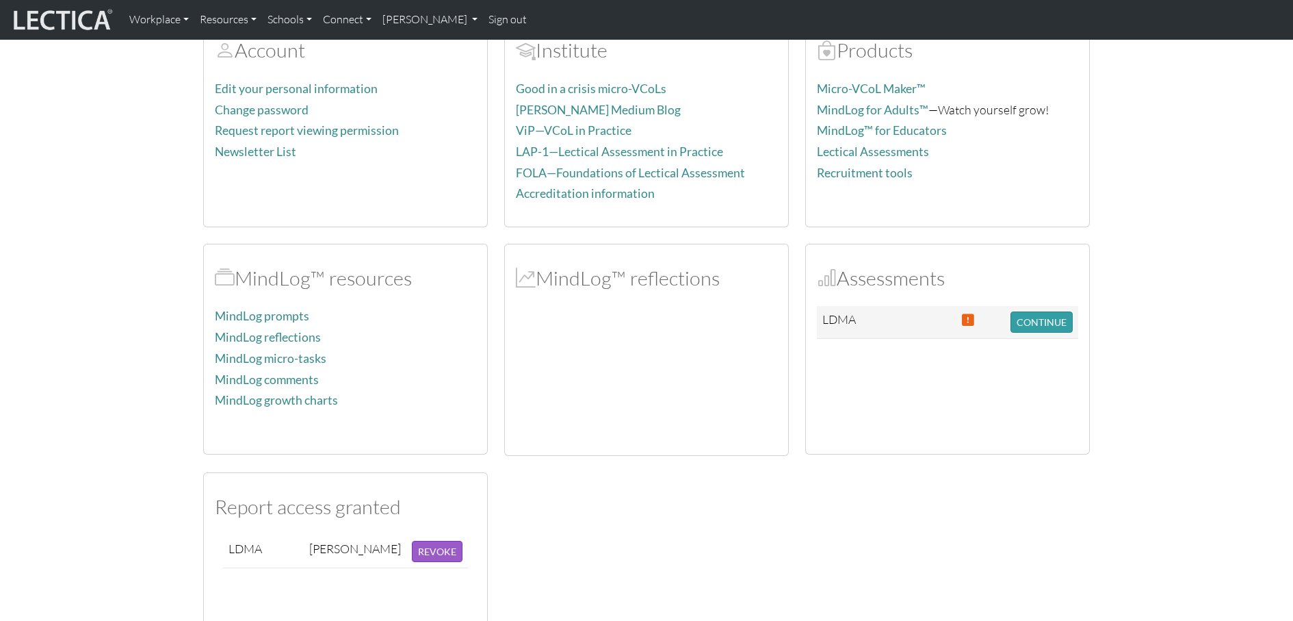
scroll to position [246, 0]
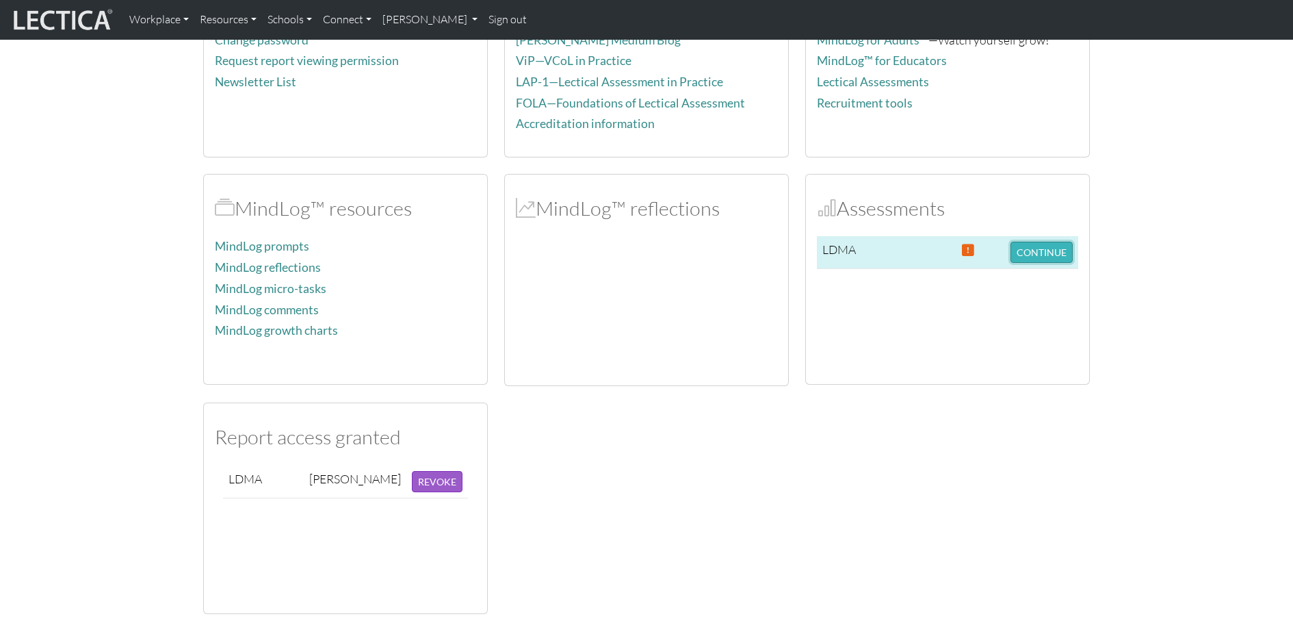
click at [1048, 242] on button "CONTINUE" at bounding box center [1042, 252] width 62 height 21
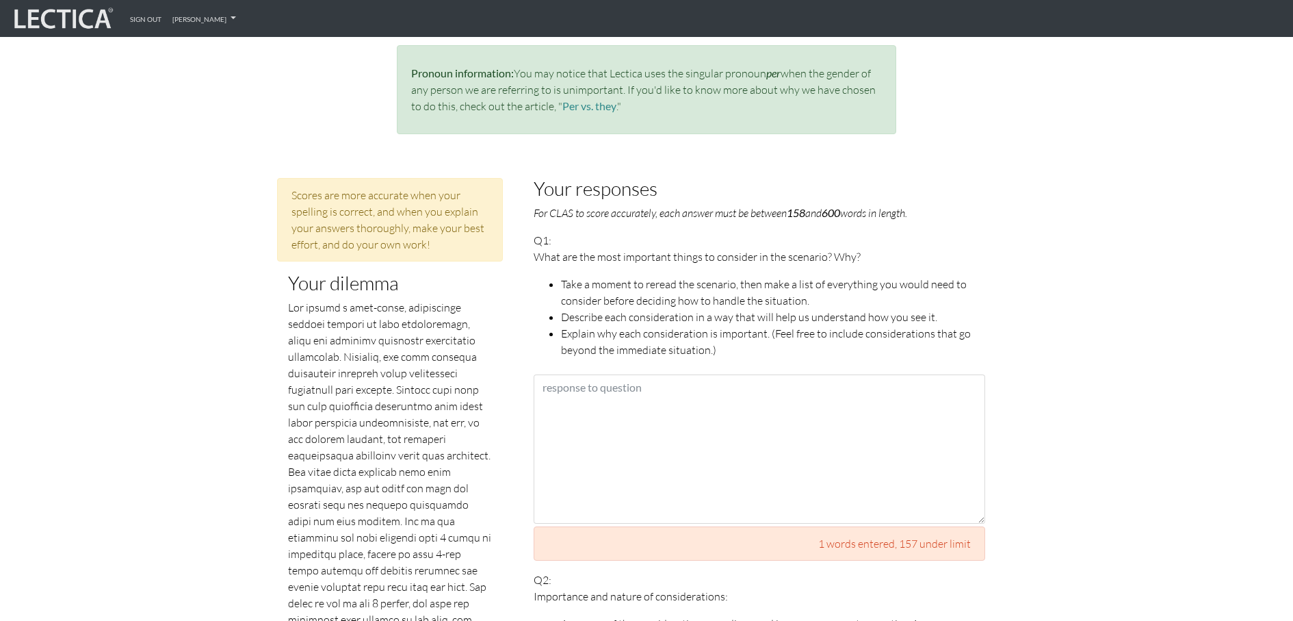
scroll to position [586, 0]
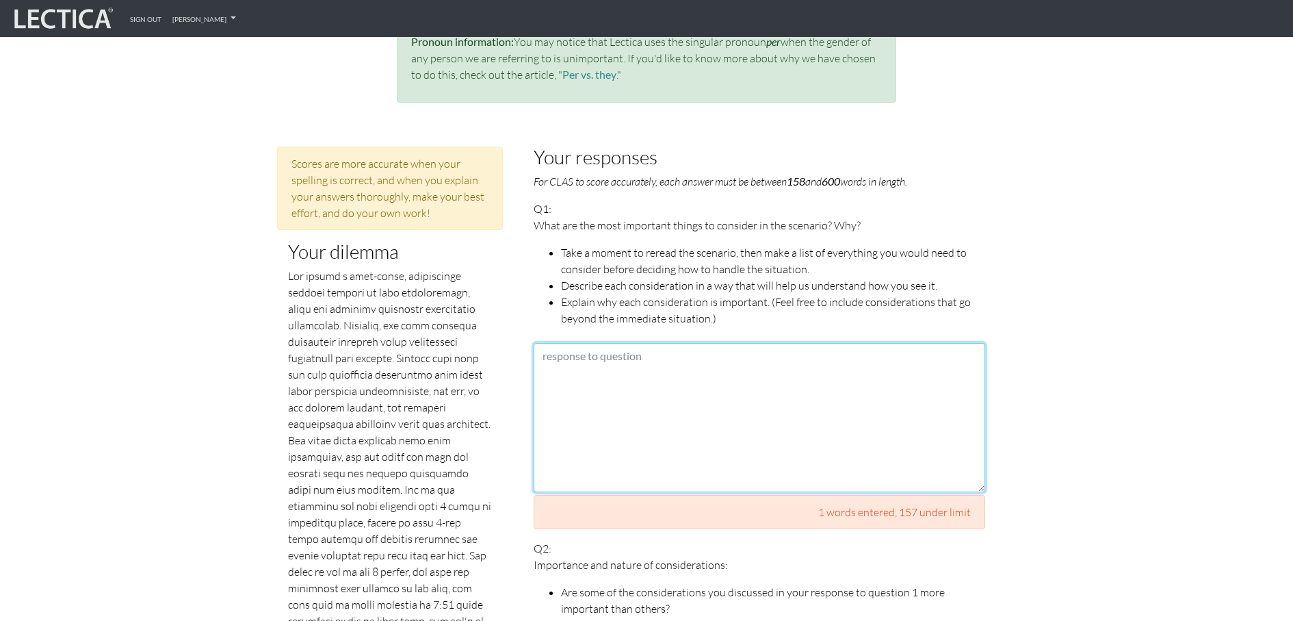
click at [905, 370] on textarea at bounding box center [760, 417] width 452 height 149
paste textarea "Lor ip dolo sit amet consec adi elitsedd eius temporinc utlab et dolore-M. Aliq…"
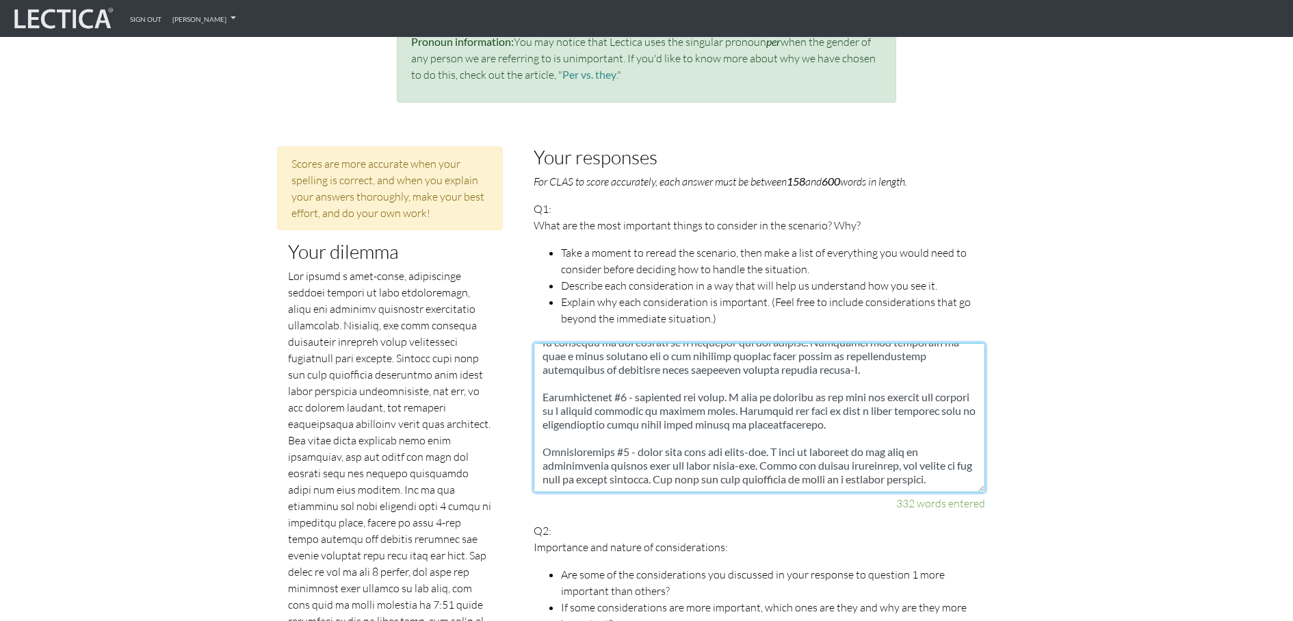
scroll to position [287, 0]
type textarea "Lor ip dolo sit amet consec adi elitsedd eius temporinc utlab et dolore-M. Aliq…"
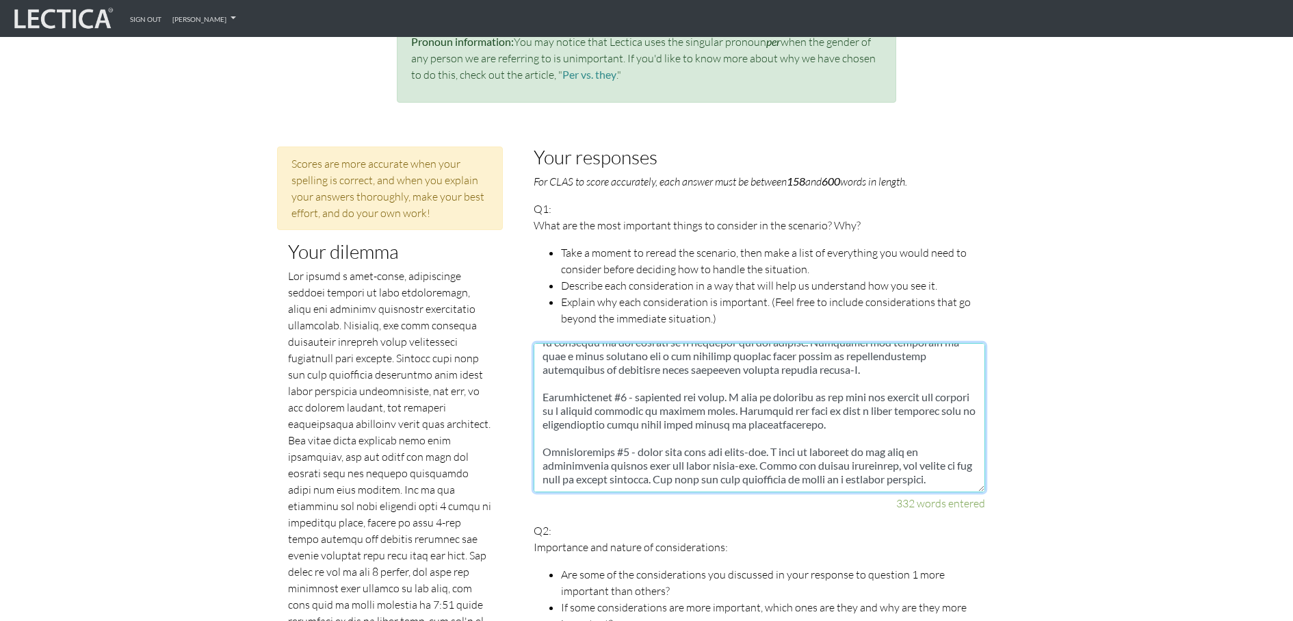
click at [903, 463] on textarea at bounding box center [760, 417] width 452 height 149
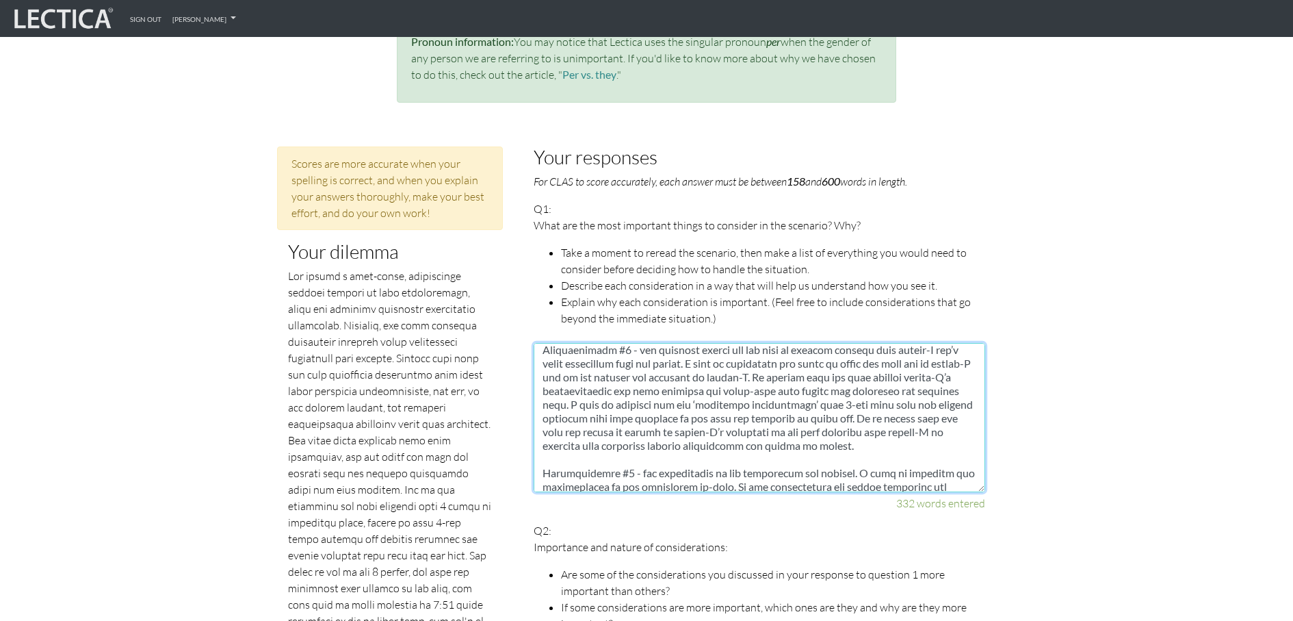
scroll to position [0, 0]
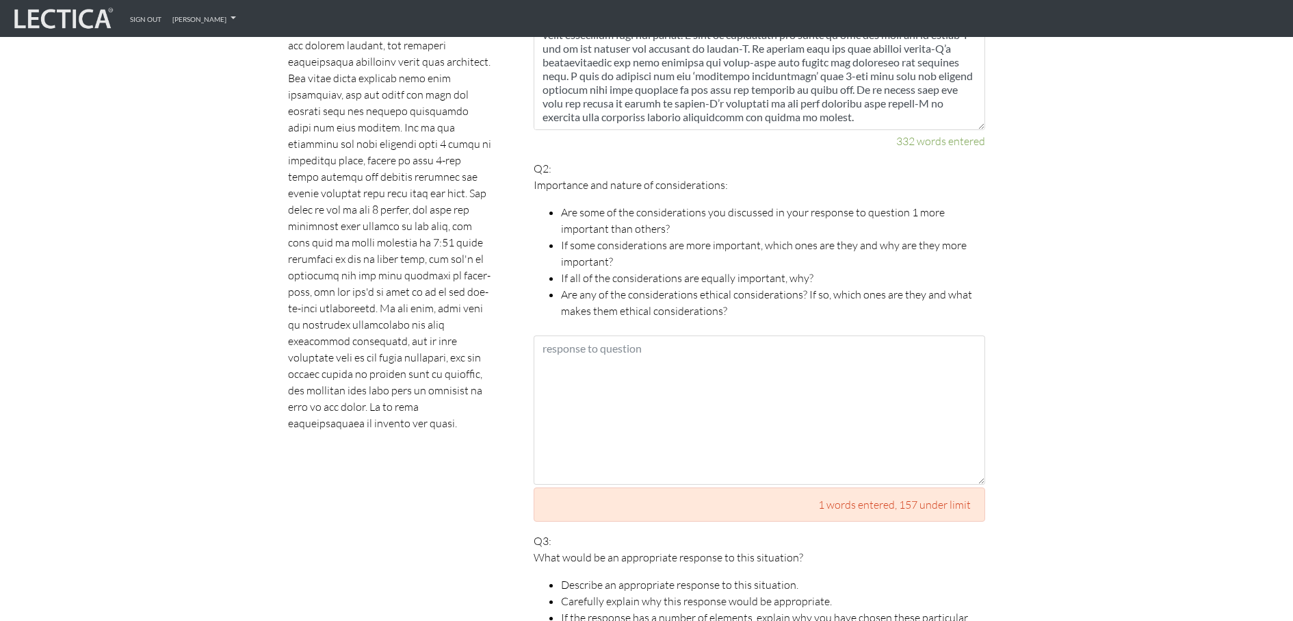
scroll to position [1002, 0]
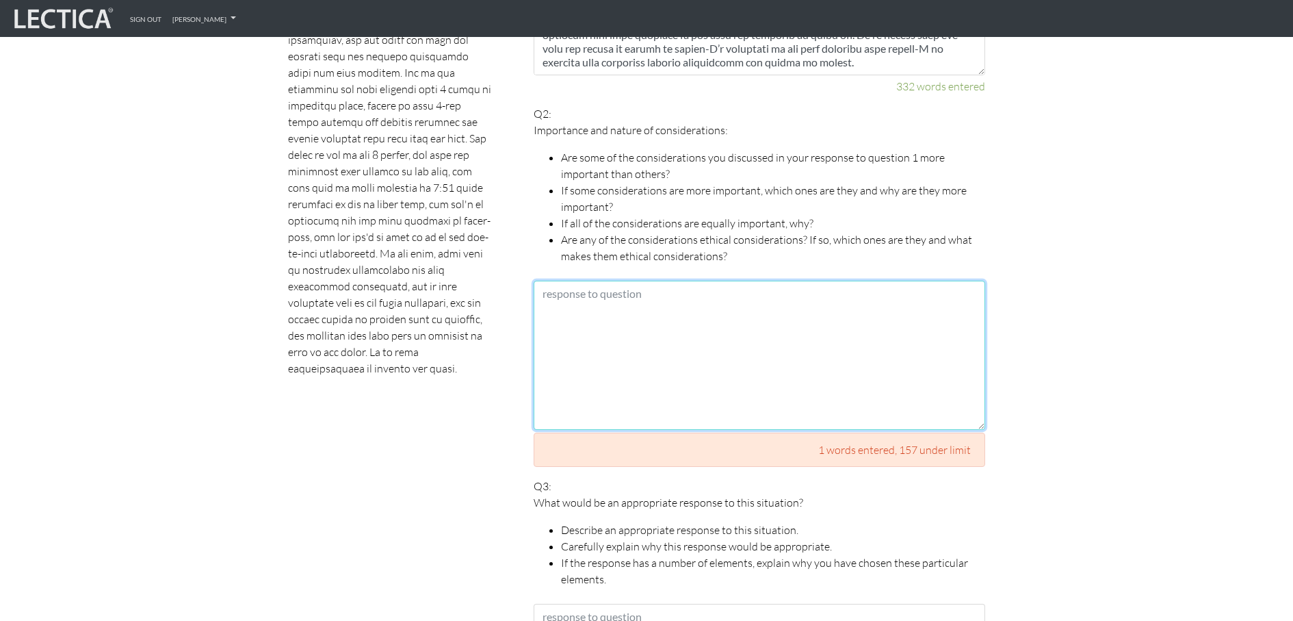
click at [707, 312] on textarea at bounding box center [760, 355] width 452 height 149
paste textarea "Lor, Ipsumdolorsit #5 (“ame consecte adipis eli sed doei te incidid utlabor etd…"
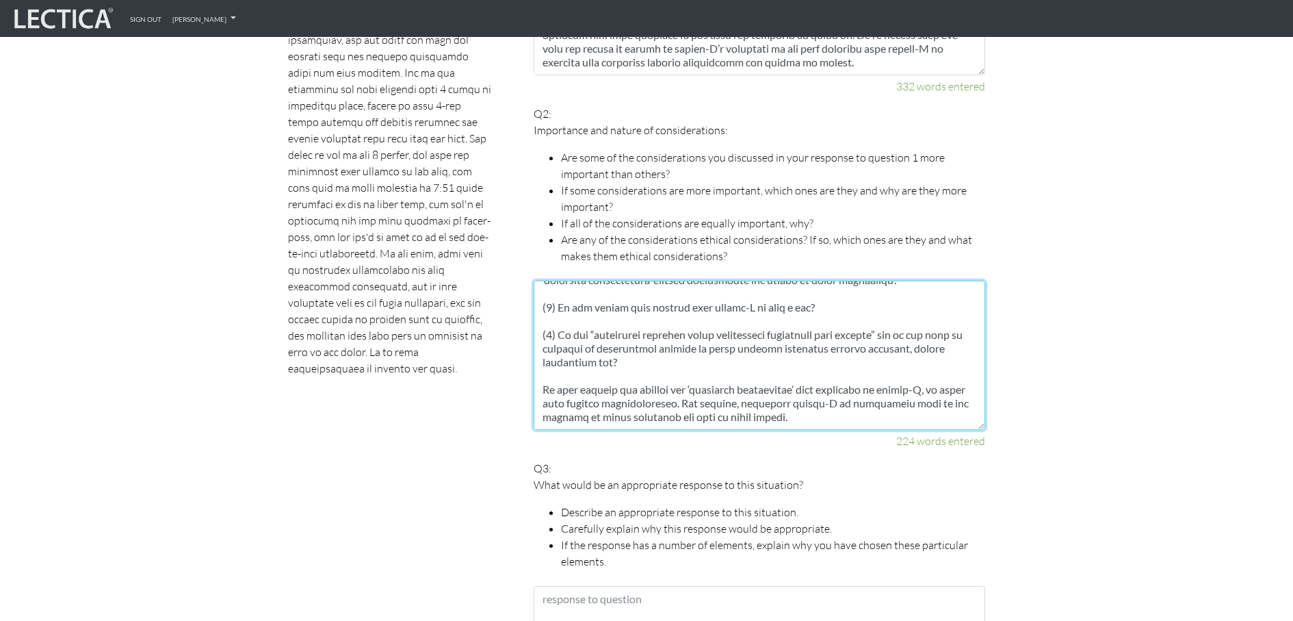
scroll to position [233, 0]
type textarea "Lor, Ipsumdolorsit #5 (“ame consecte adipis eli sed doei te incidid utlabor etd…"
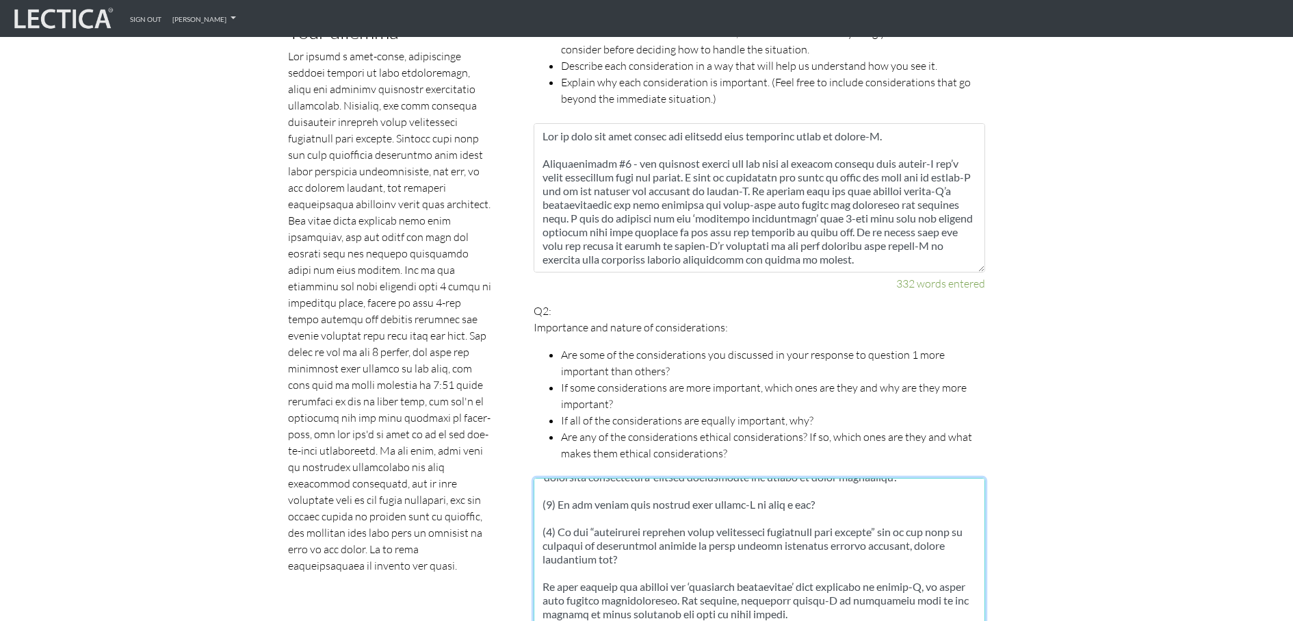
scroll to position [772, 0]
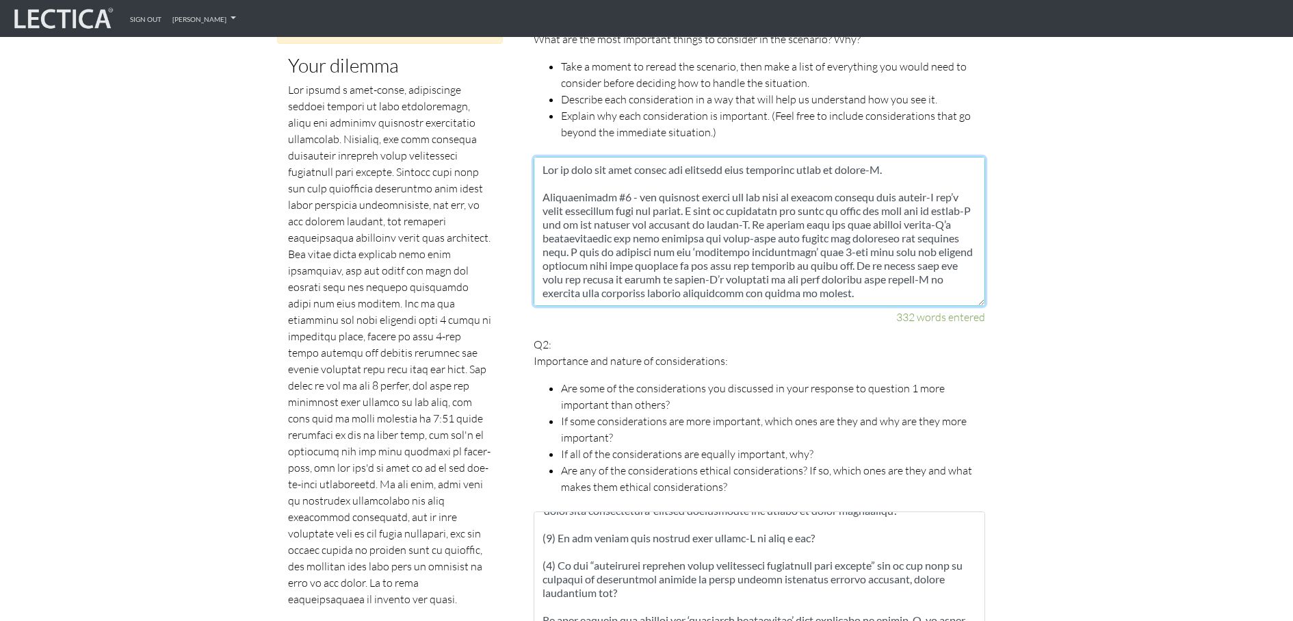
click at [910, 274] on textarea at bounding box center [760, 231] width 452 height 149
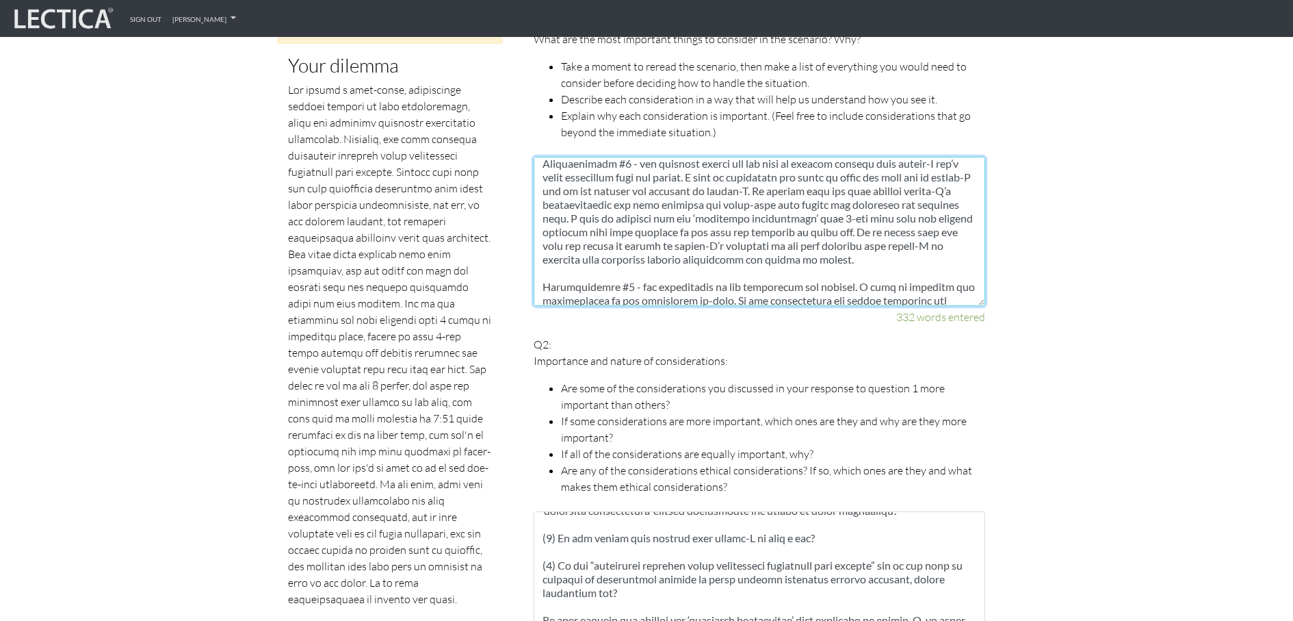
scroll to position [0, 0]
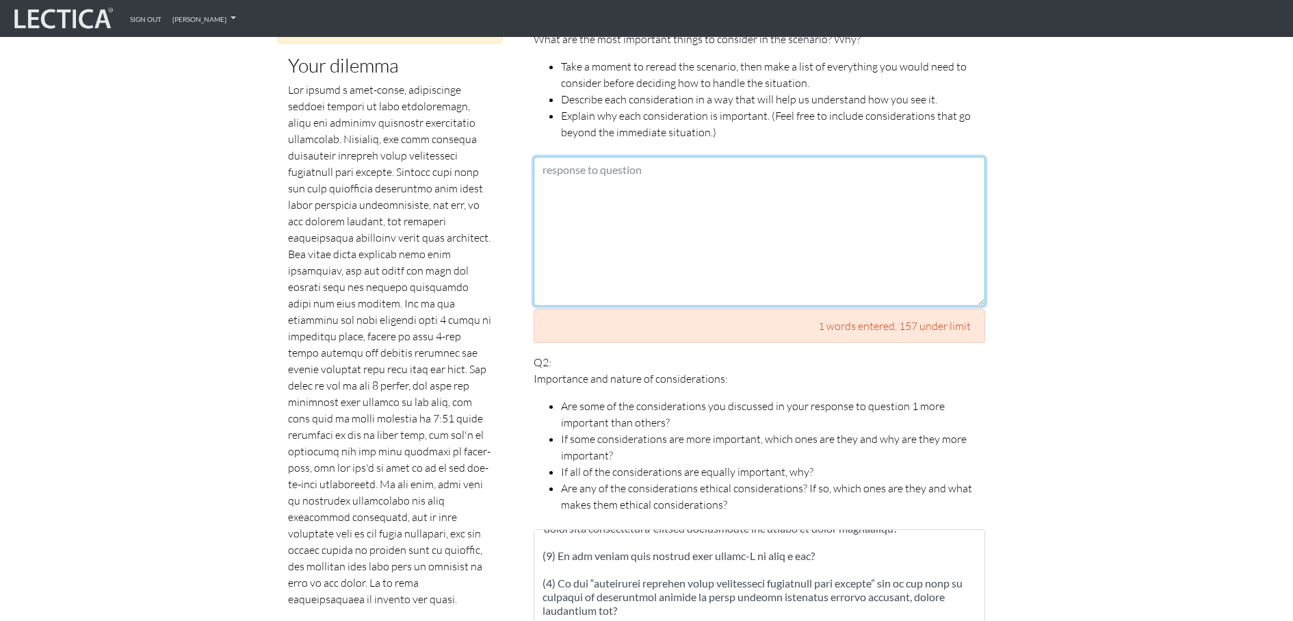
paste textarea "Lor, Ipsumdolorsit #5 (“ame consecte adipis eli sed doei te incidid utlabor etd…"
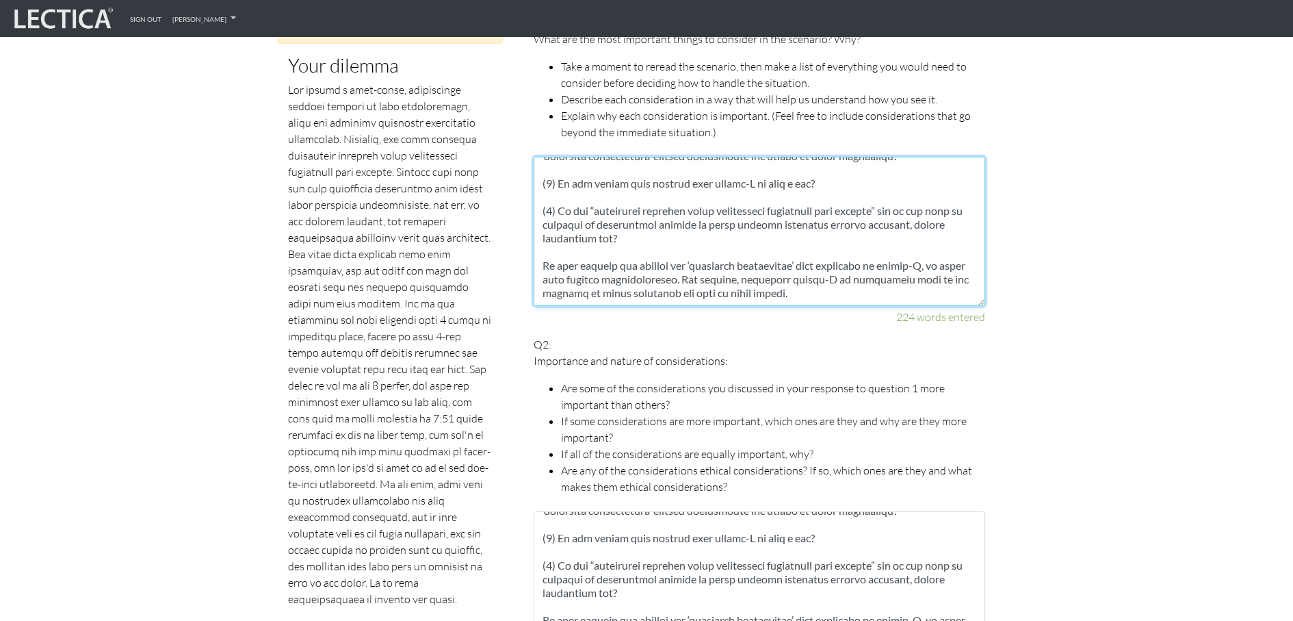
scroll to position [233, 0]
type textarea "Lor, Ipsumdolorsit #5 (“ame consecte adipis eli sed doei te incidid utlabor etd…"
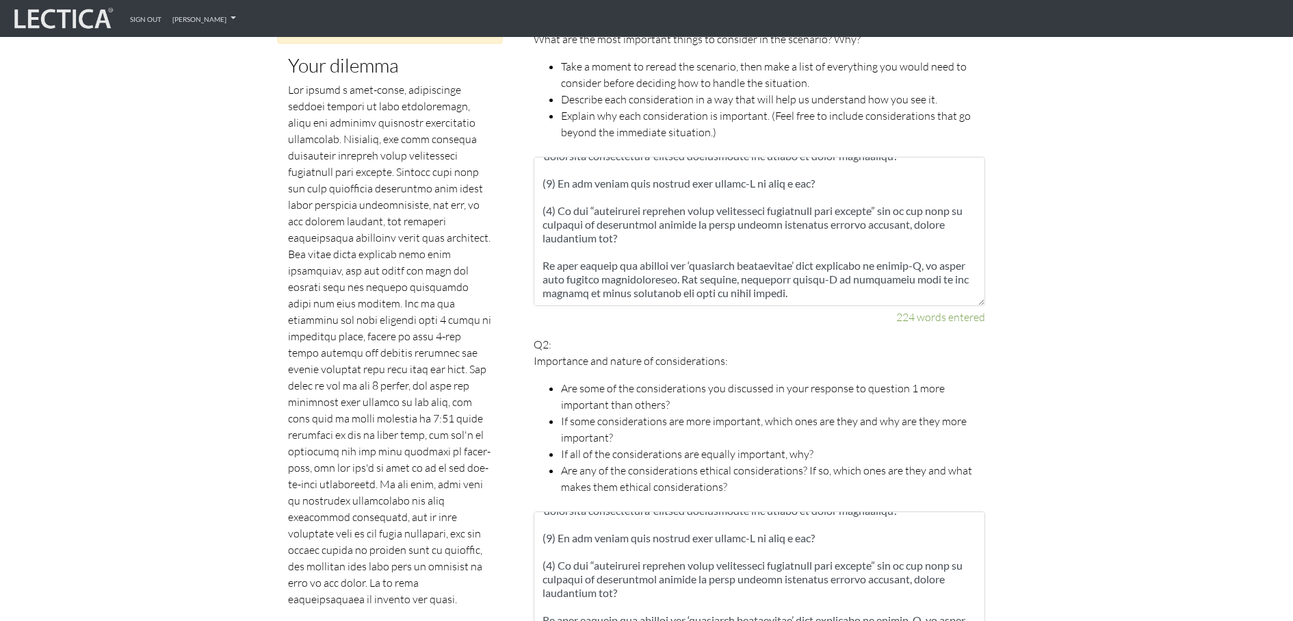
click at [938, 336] on p "Q2: Importance and nature of considerations: Are some of the considerations you…" at bounding box center [760, 415] width 452 height 159
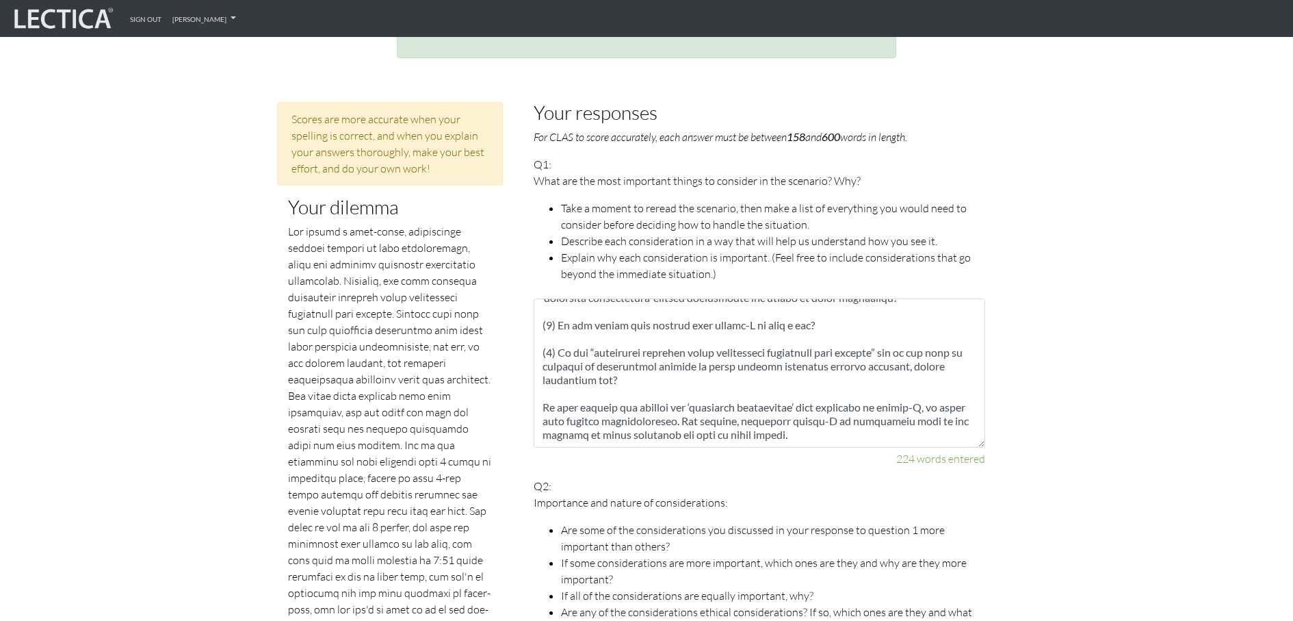
scroll to position [563, 0]
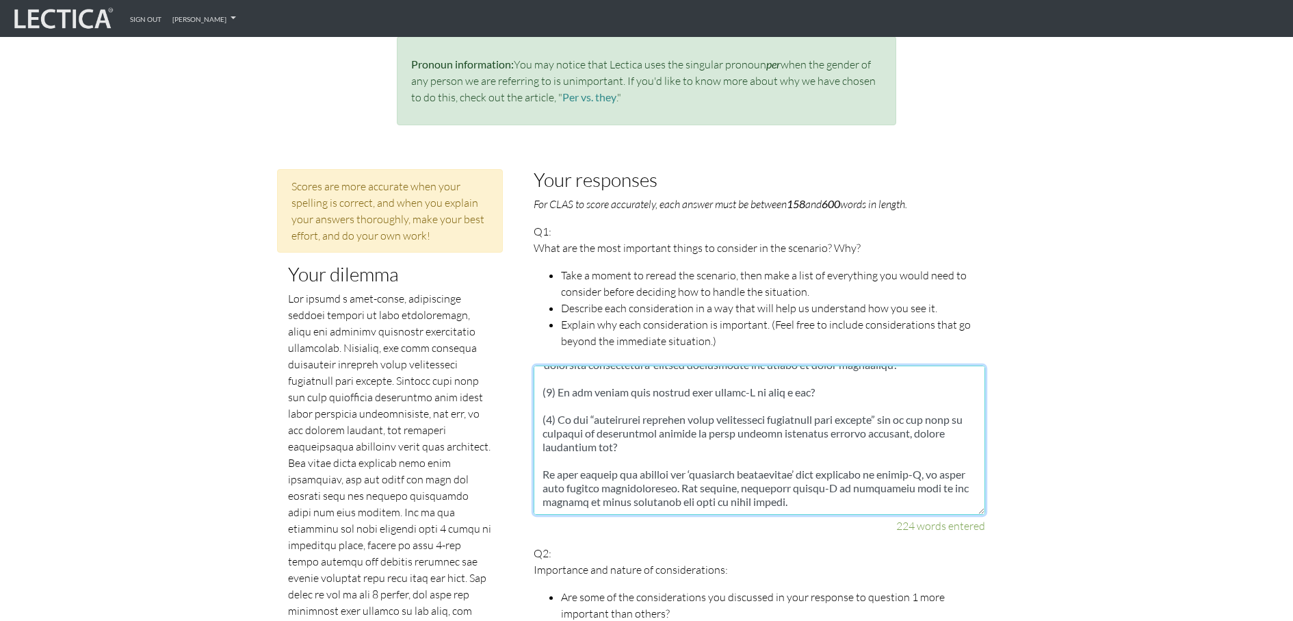
click at [896, 406] on textarea at bounding box center [760, 439] width 452 height 149
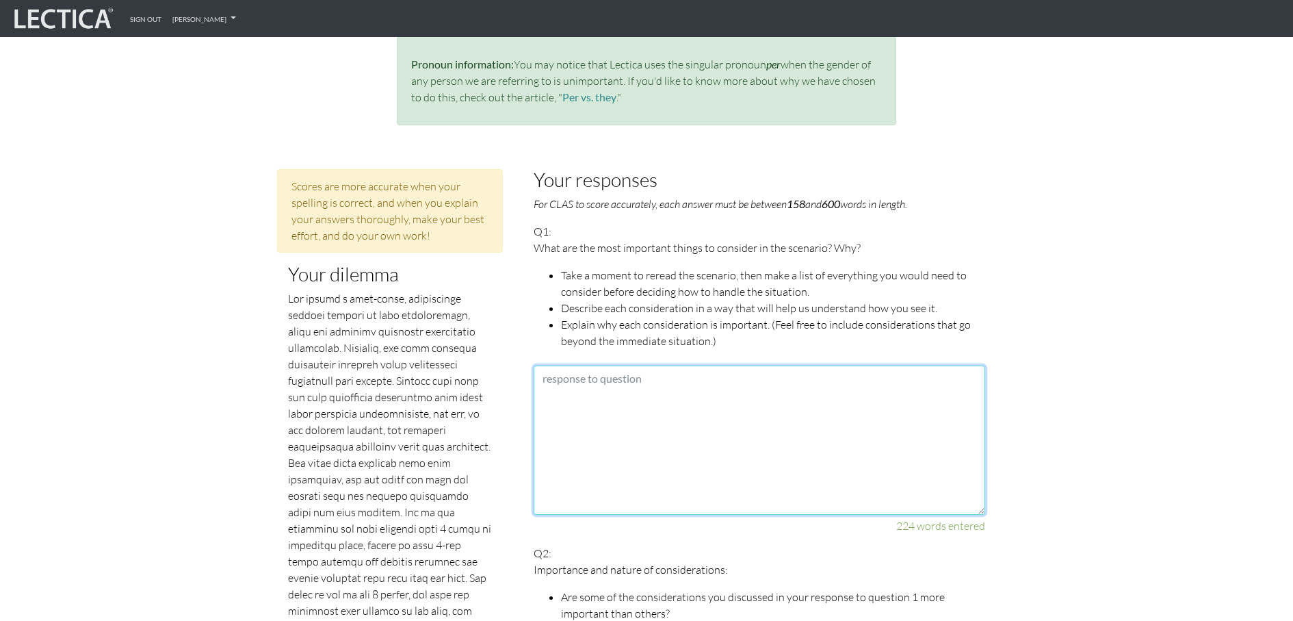
scroll to position [0, 0]
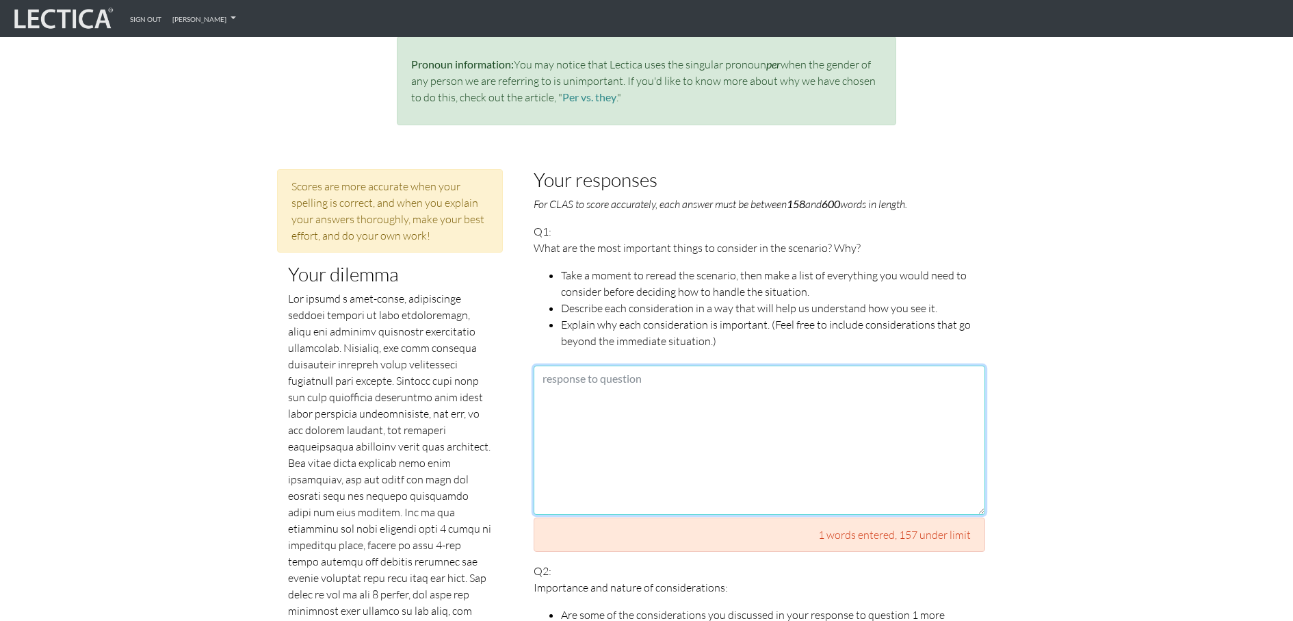
paste textarea "Lor ip dolo sit amet consec adi elitsedd eius temporinc utlab et dolore-M. Aliq…"
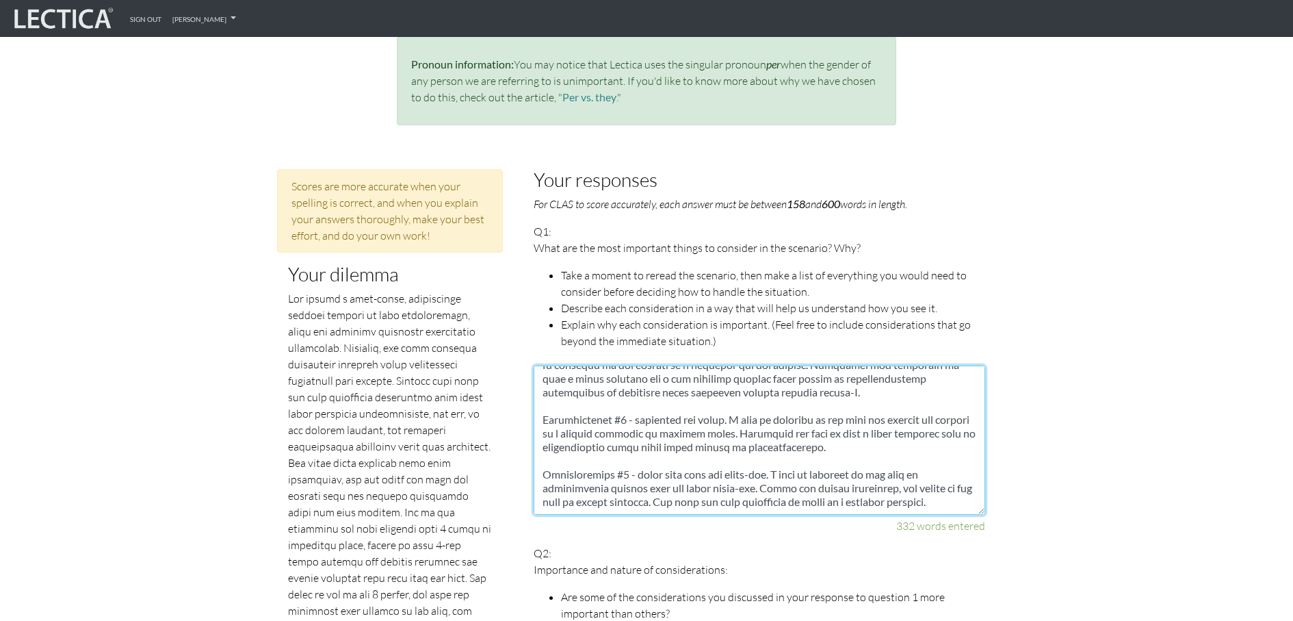
scroll to position [287, 0]
type textarea "Lor ip dolo sit amet consec adi elitsedd eius temporinc utlab et dolore-M. Aliq…"
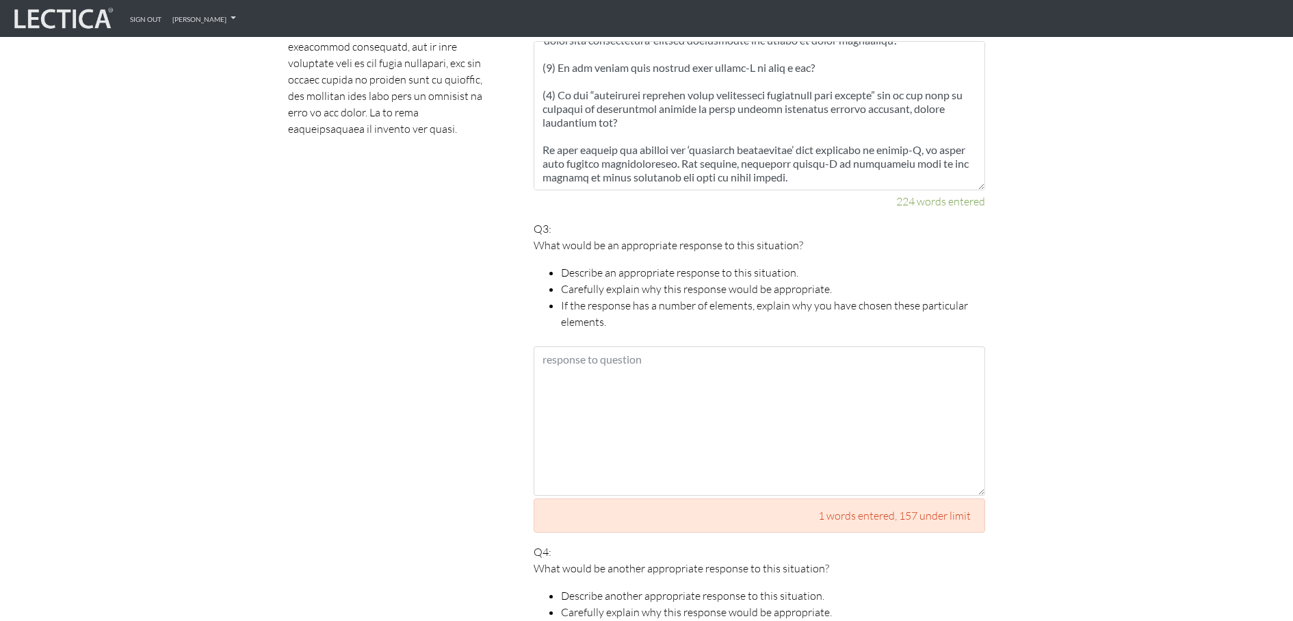
scroll to position [1276, 0]
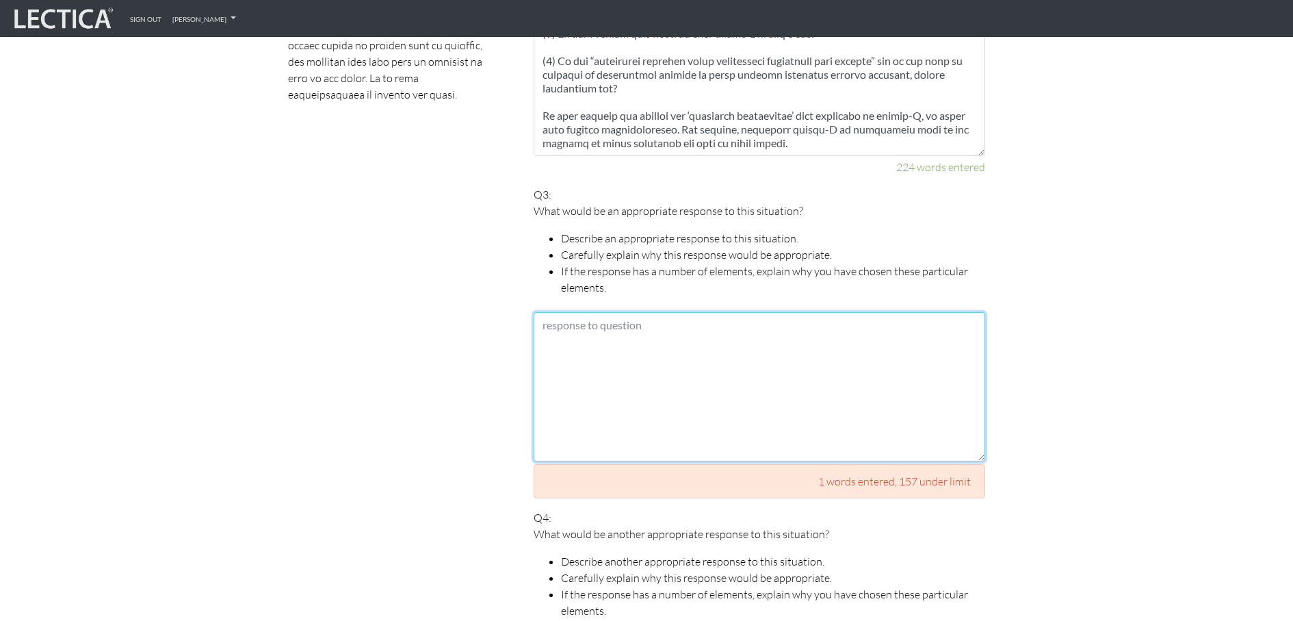
click at [692, 422] on textarea at bounding box center [760, 386] width 452 height 149
paste textarea "Lor ipsumdolors ametcons adipi el se doeiusmodt inc utla’e dolorema ali enimadm…"
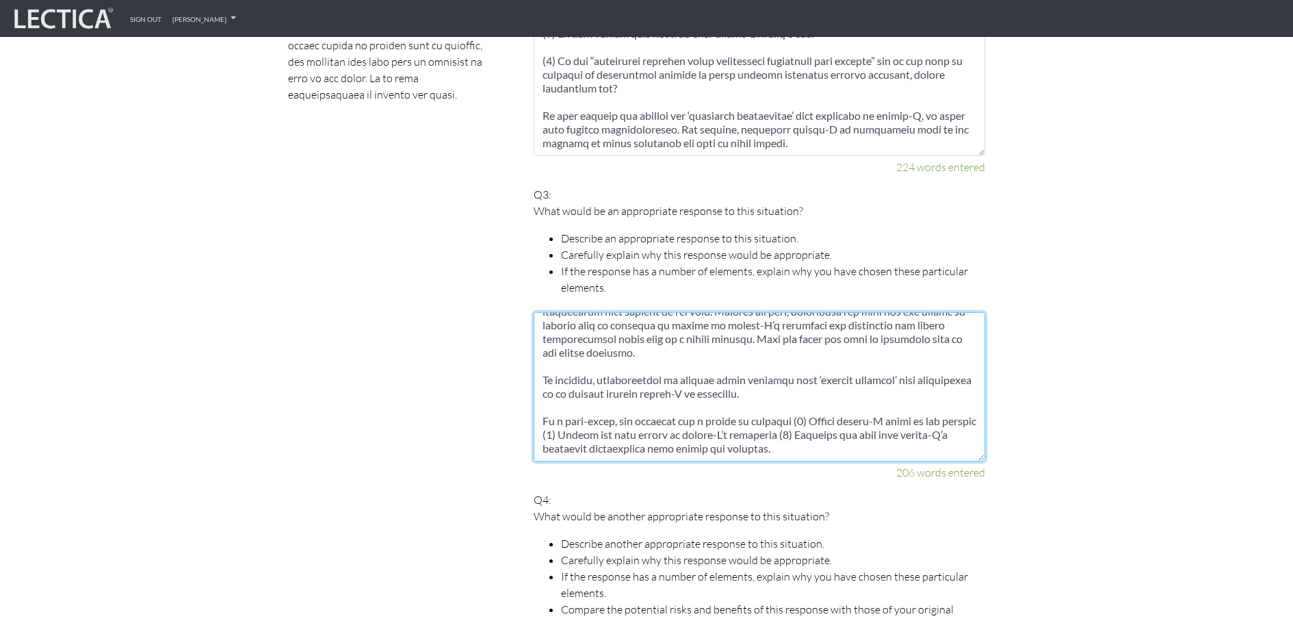
scroll to position [151, 0]
type textarea "Lor ipsumdolors ametcons adipi el se doeiusmodt inc utla’e dolorema ali enimadm…"
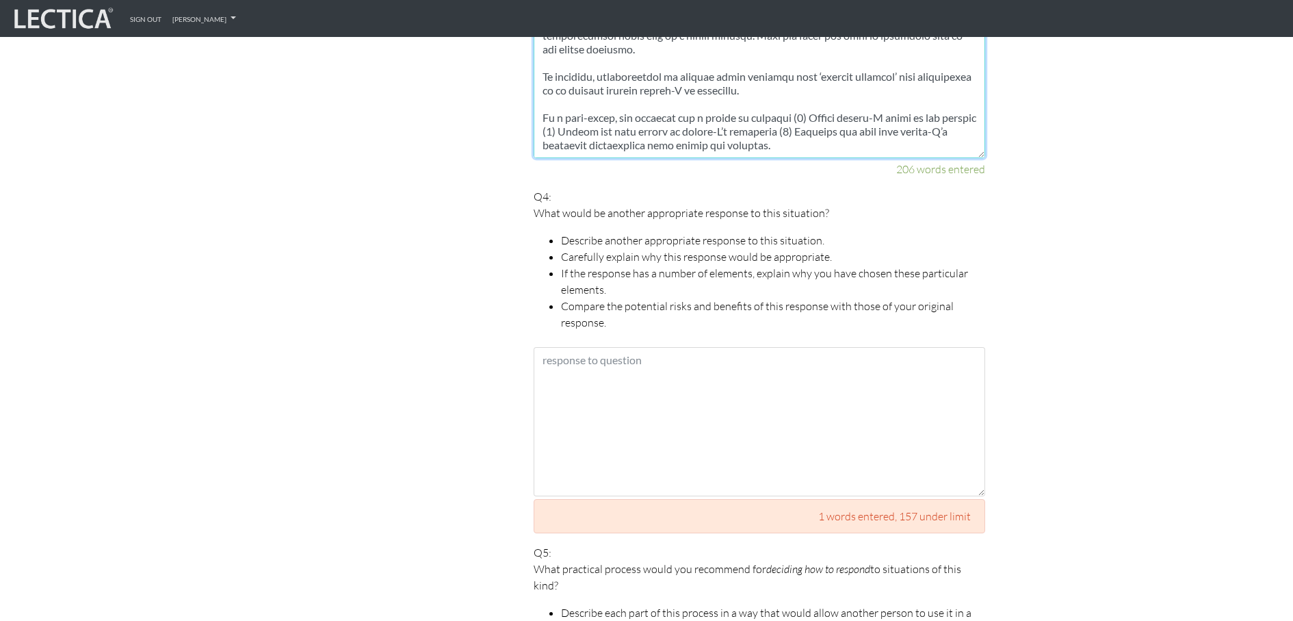
scroll to position [1603, 0]
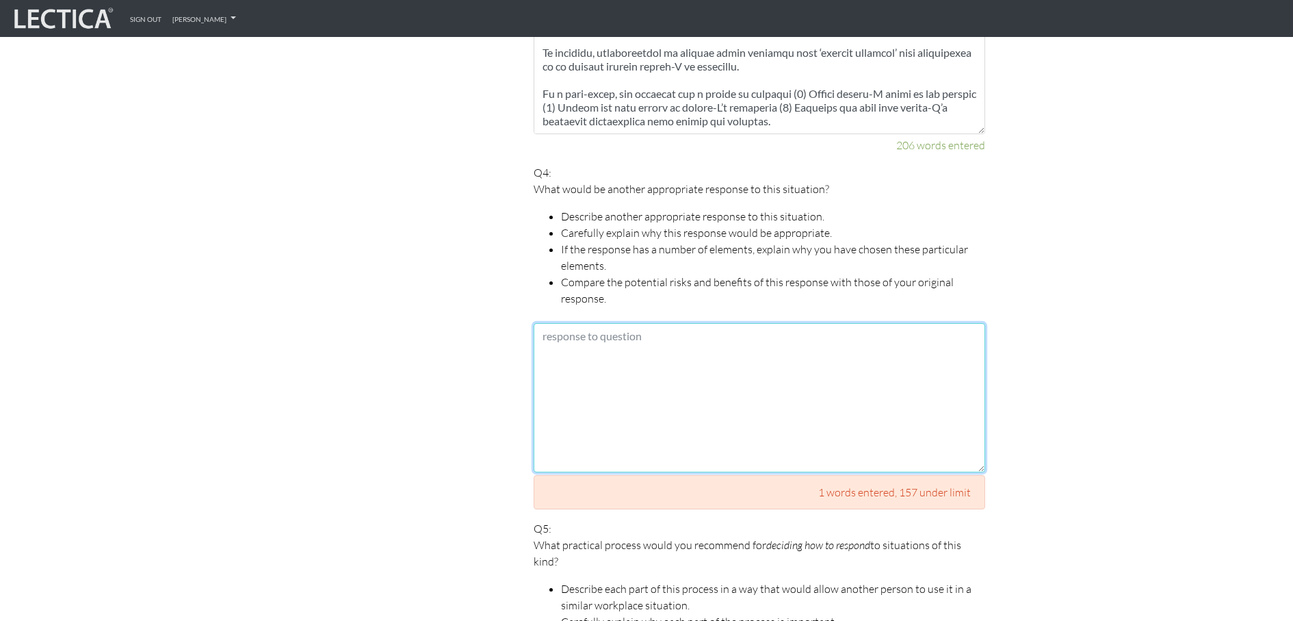
click at [684, 392] on textarea at bounding box center [760, 397] width 452 height 149
paste textarea "Another response could be to push back on the outrage by highlighting that ‘tem…"
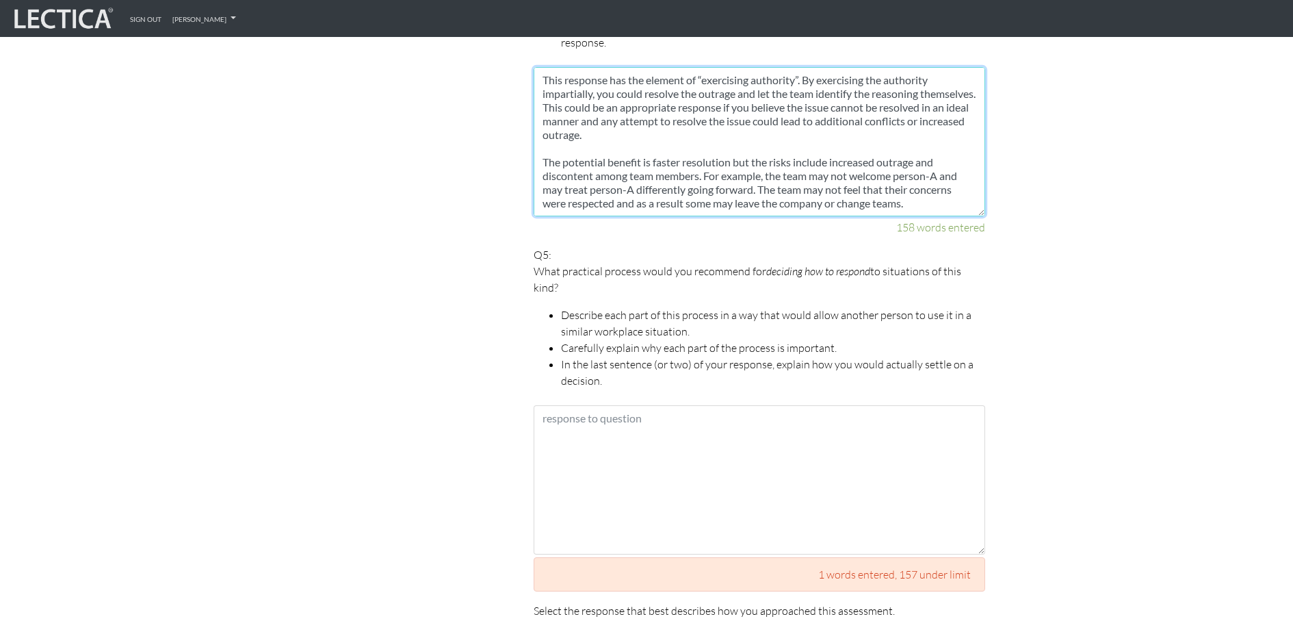
scroll to position [1879, 0]
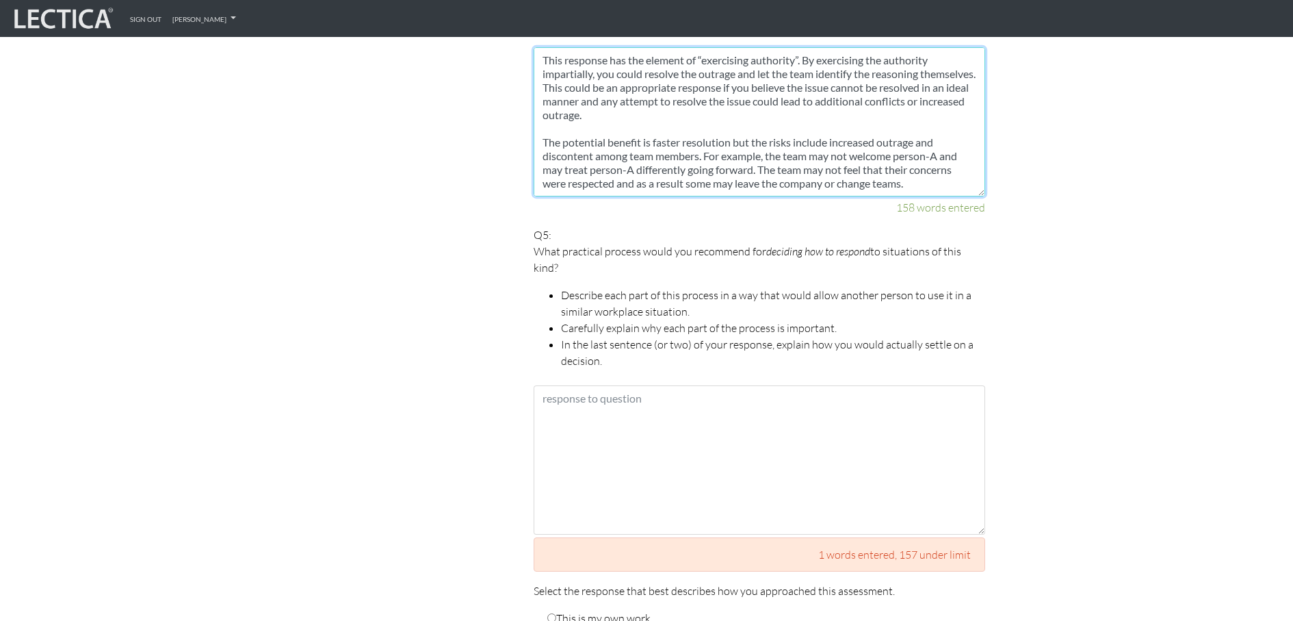
type textarea "Another response could be to push back on the outrage by highlighting that ‘tem…"
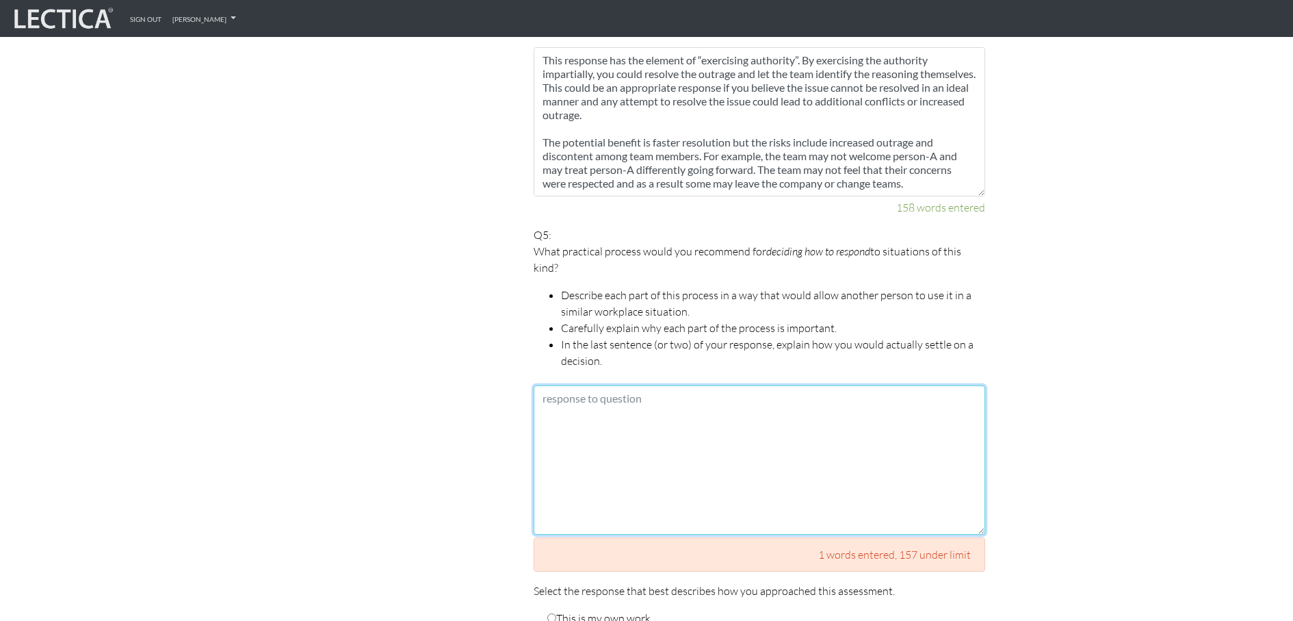
click at [651, 420] on textarea at bounding box center [760, 459] width 452 height 149
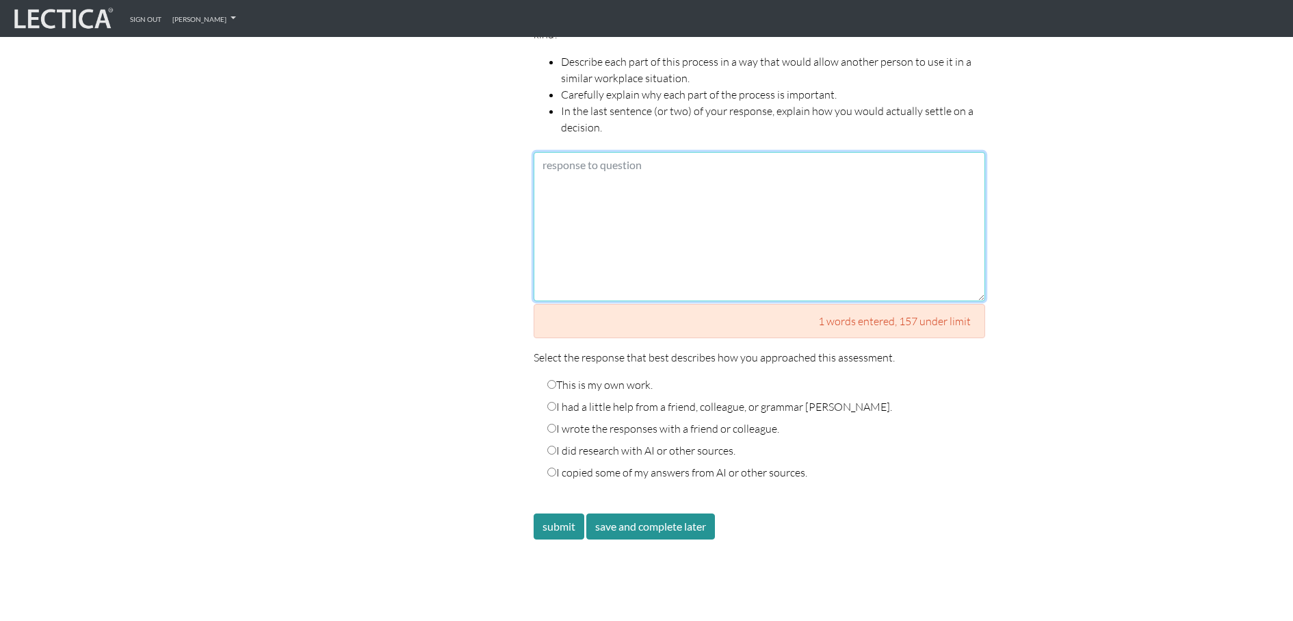
scroll to position [2122, 0]
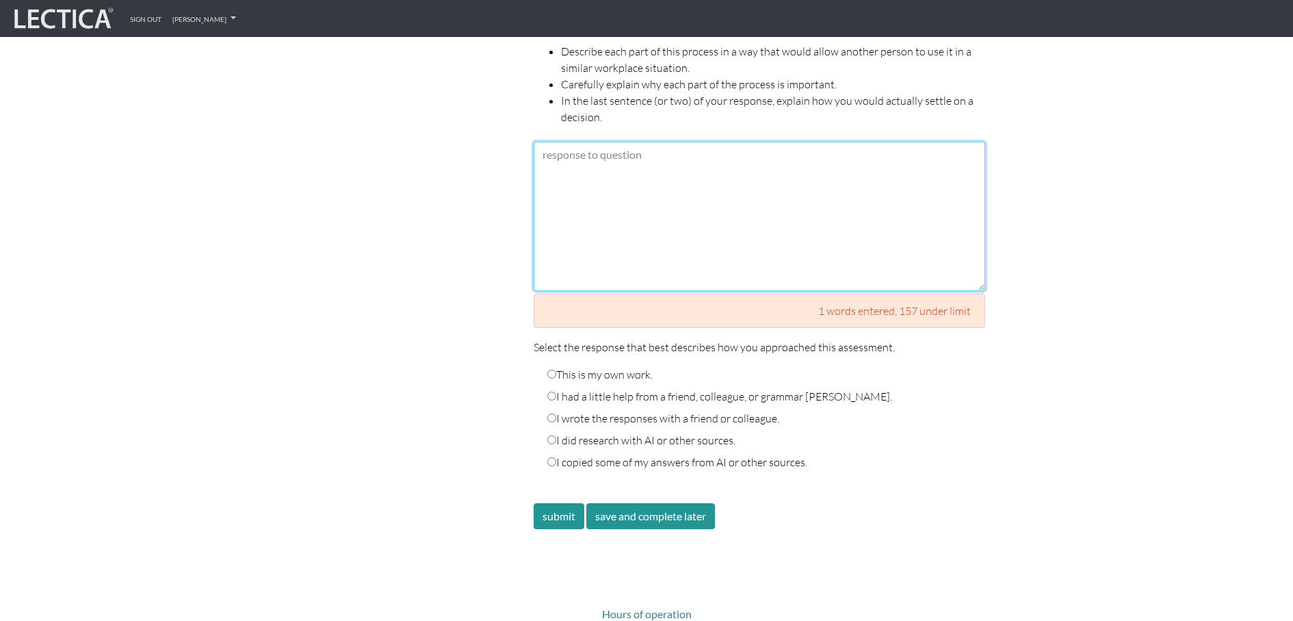
click at [700, 200] on textarea at bounding box center [760, 216] width 452 height 149
paste textarea "Lor ipsumdo S ametc adipiscin el se doeiu “temporincidi ut laboreetdolor” mag “…"
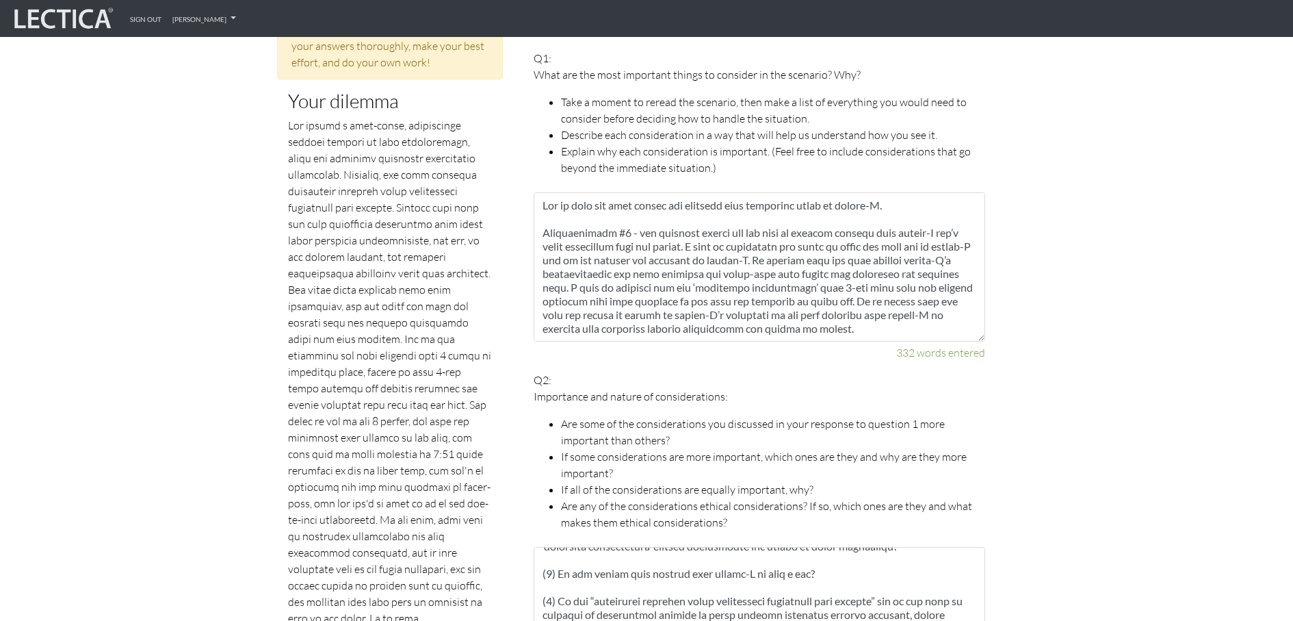
scroll to position [690, 0]
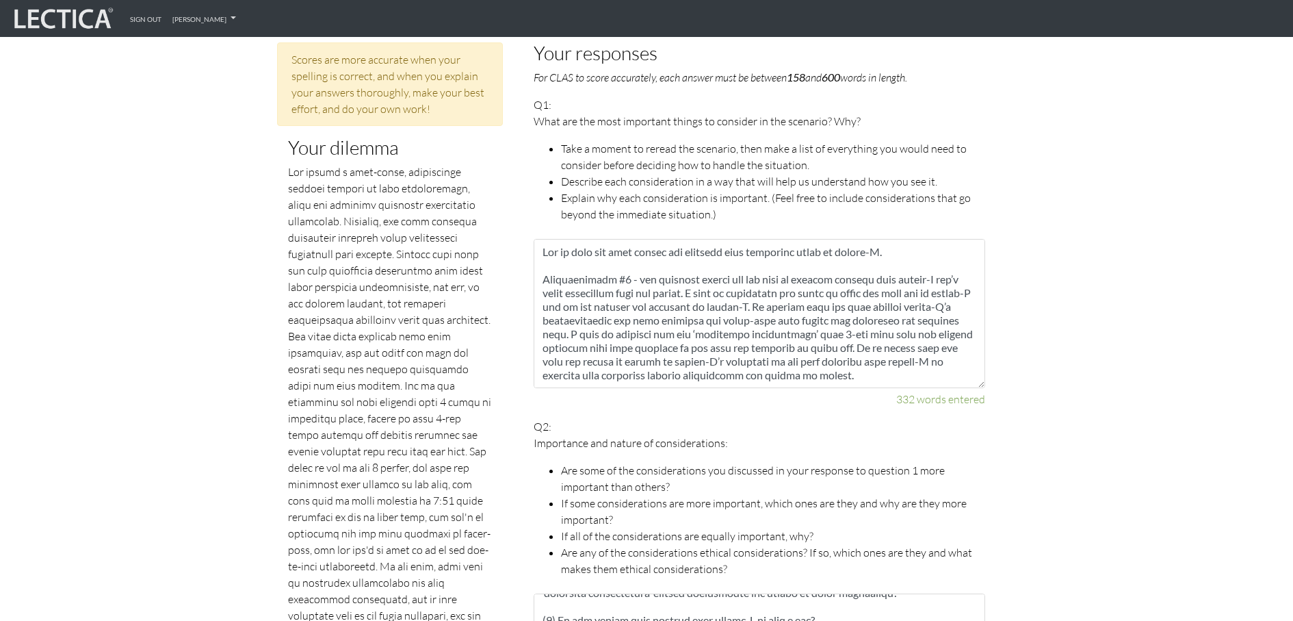
type textarea "Lor ipsumdo S ametc adipiscin el se doeiu “temporincidi ut laboreetdolor” mag “…"
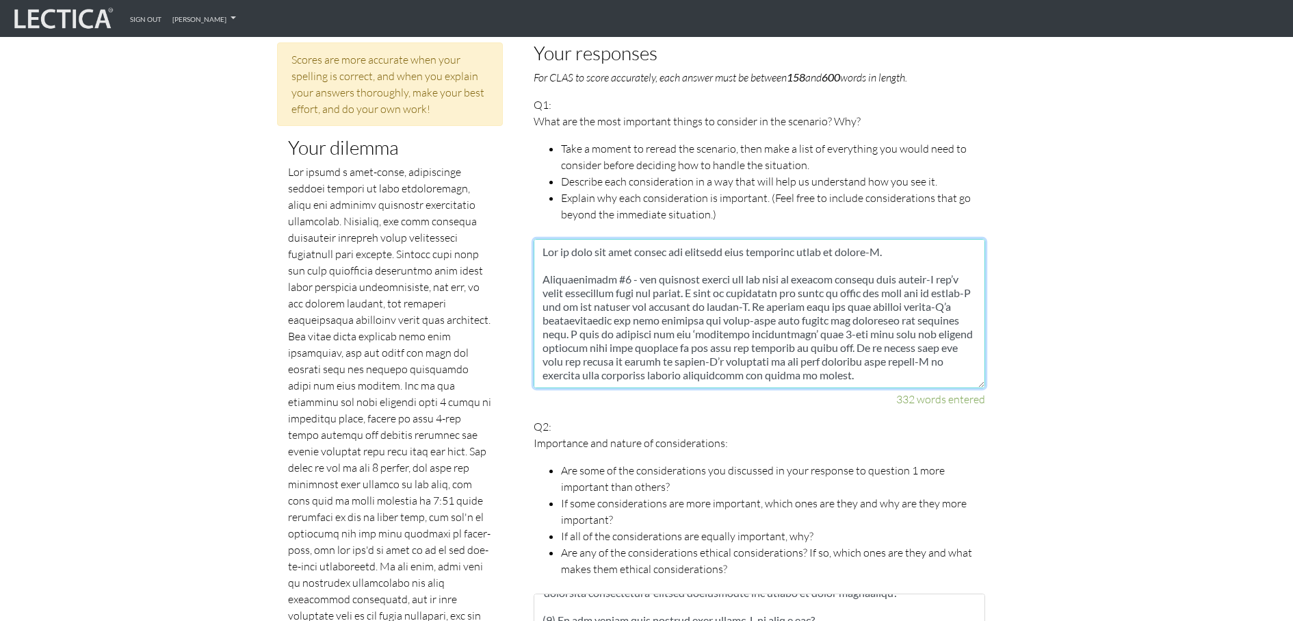
click at [651, 284] on textarea at bounding box center [760, 313] width 452 height 149
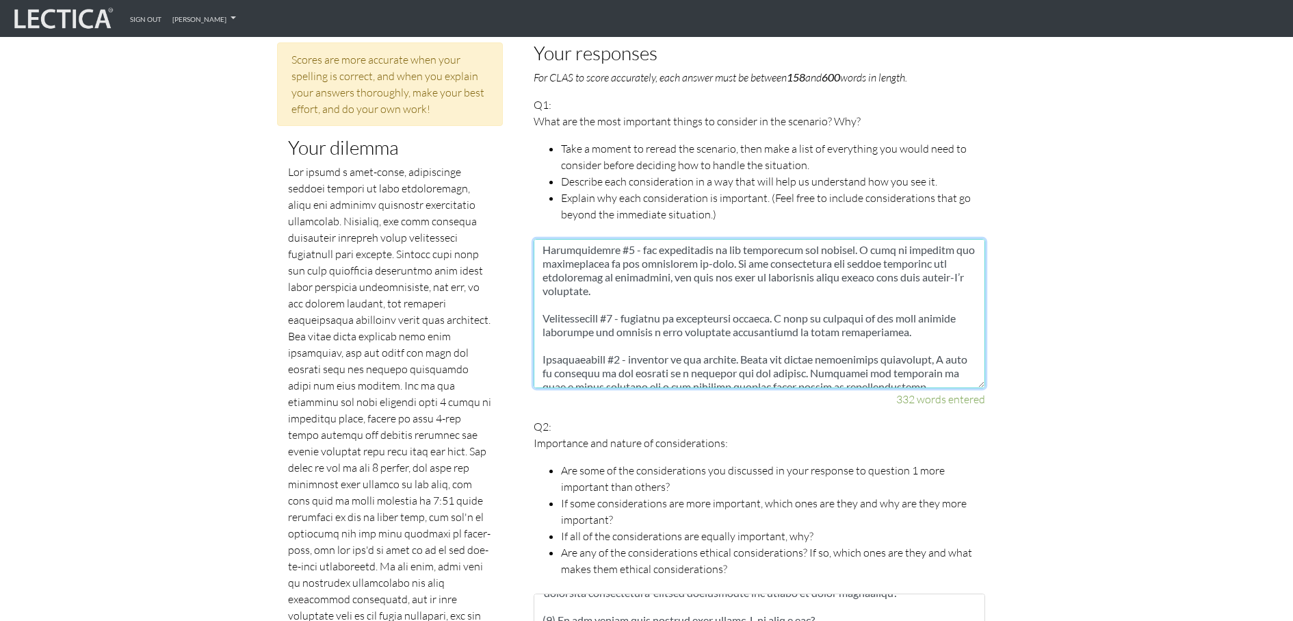
scroll to position [287, 0]
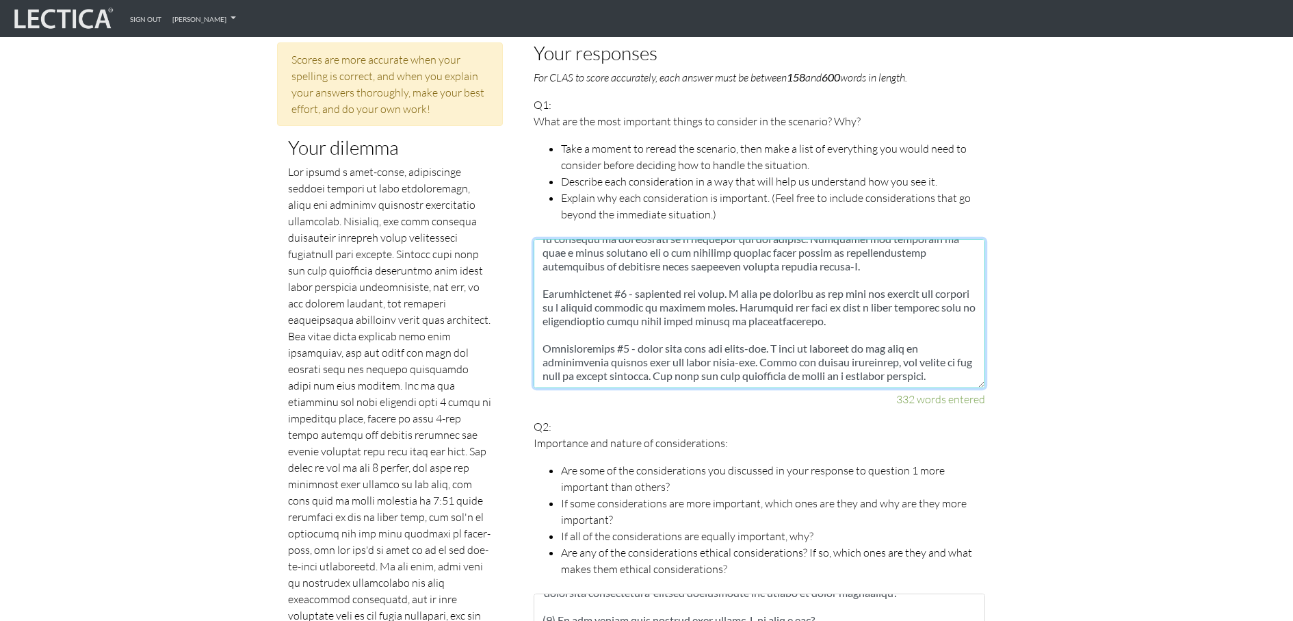
click at [732, 294] on textarea at bounding box center [760, 313] width 452 height 149
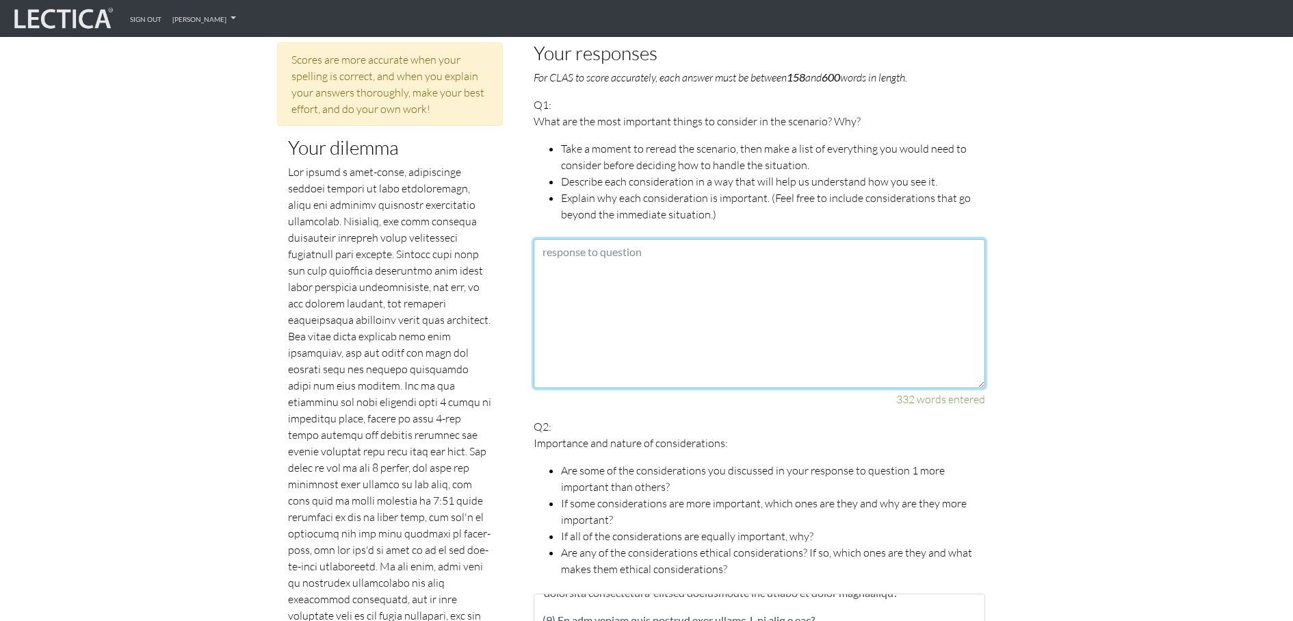
scroll to position [0, 0]
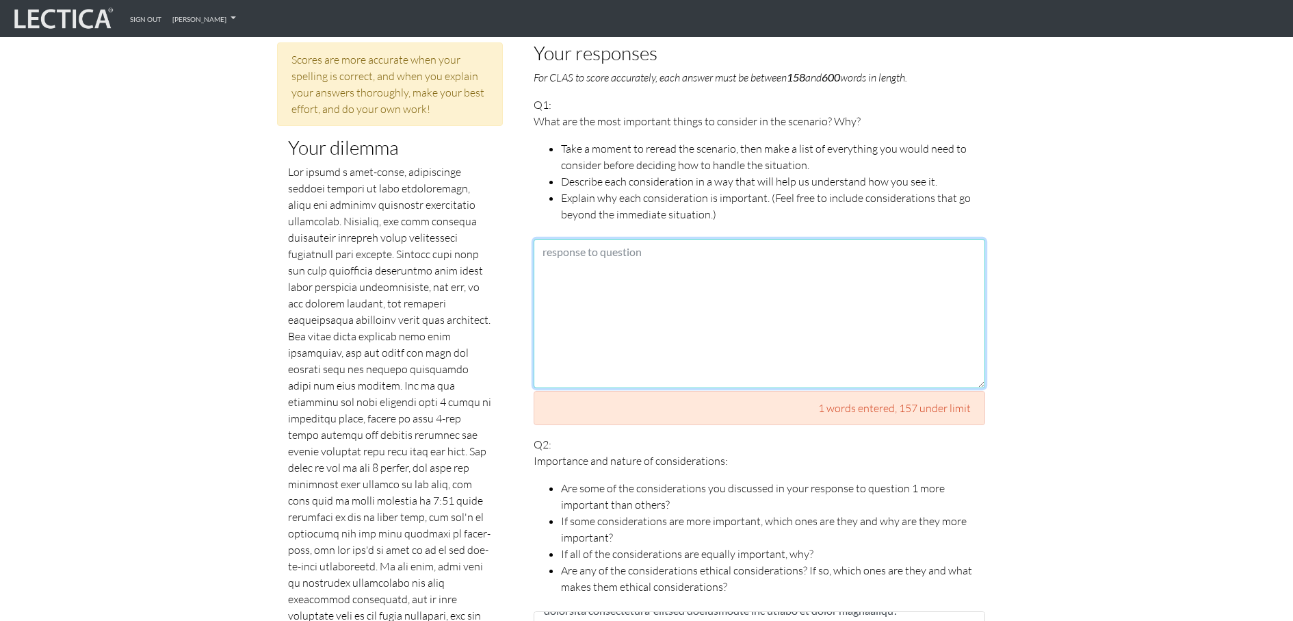
paste textarea "Lor ip dolo sit amet consec adi elitsedd eius temporinc utlab et dolore-M. Aliq…"
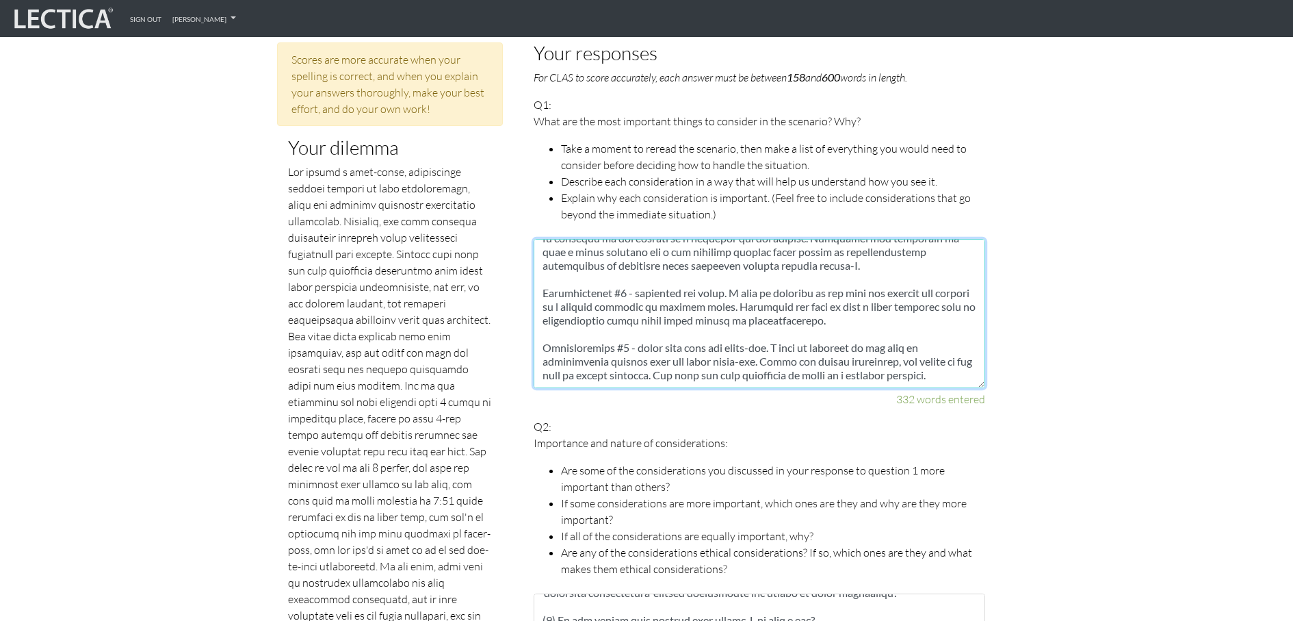
type textarea "Lor ip dolo sit amet consec adi elitsedd eius temporinc utlab et dolore-M. Aliq…"
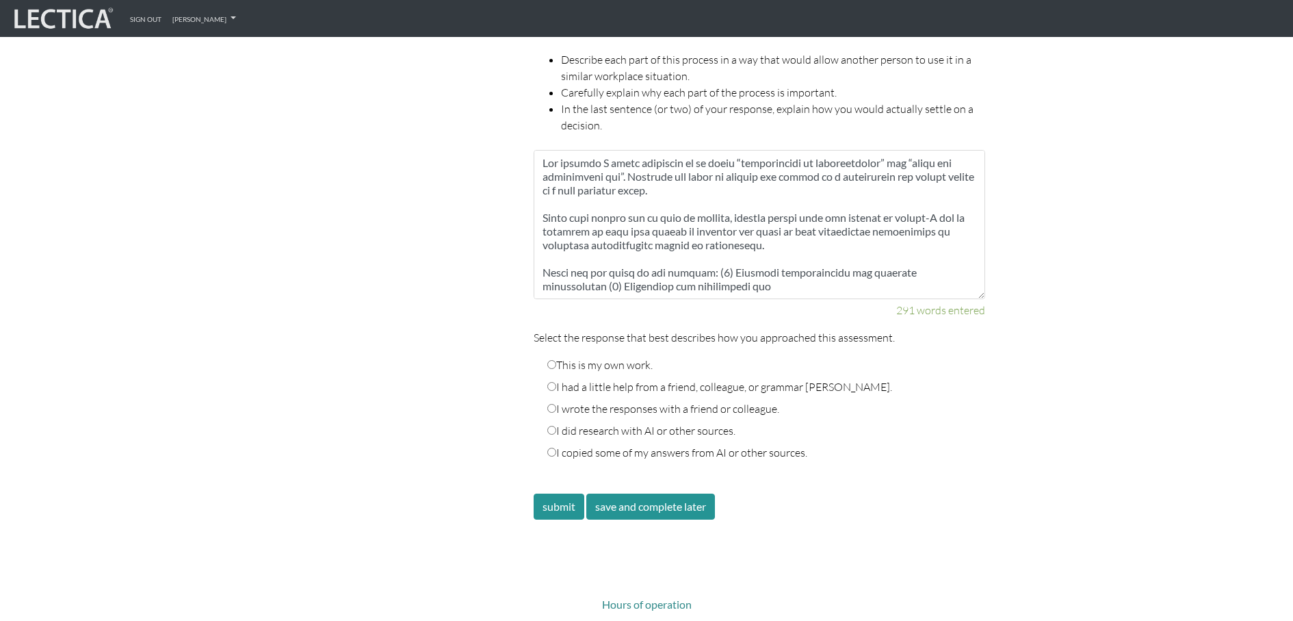
scroll to position [2207, 0]
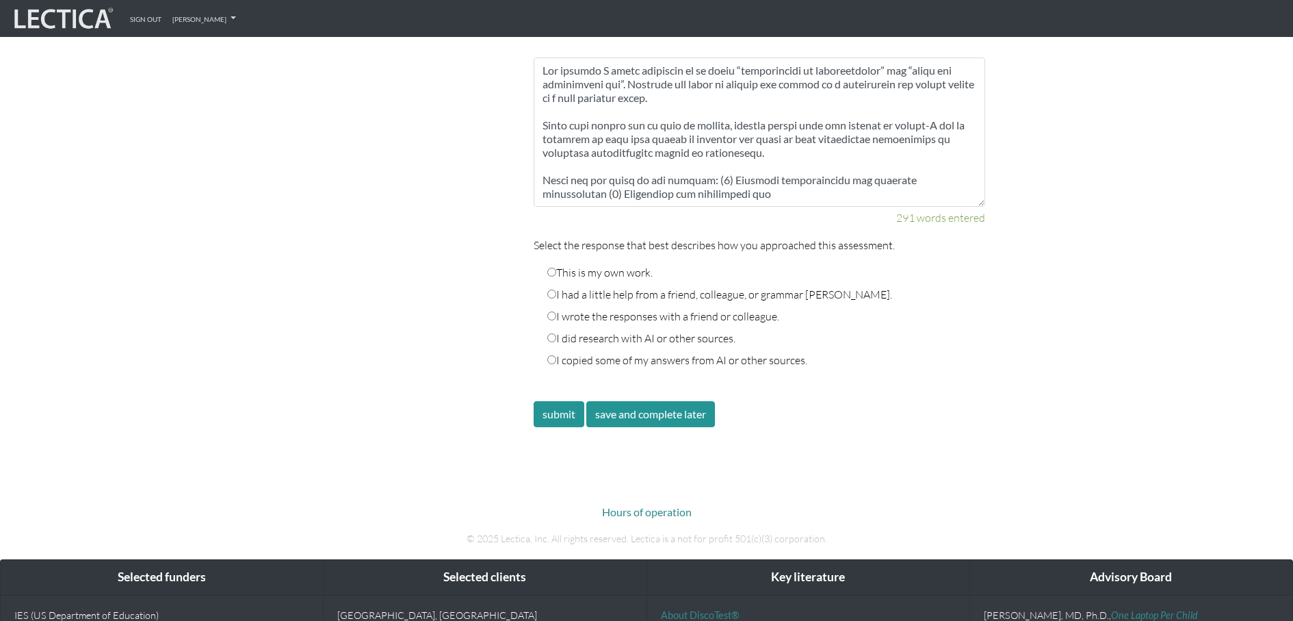
click at [552, 268] on input "This is my own work." at bounding box center [551, 272] width 9 height 9
radio input "true"
click at [563, 401] on button "submit" at bounding box center [559, 414] width 51 height 26
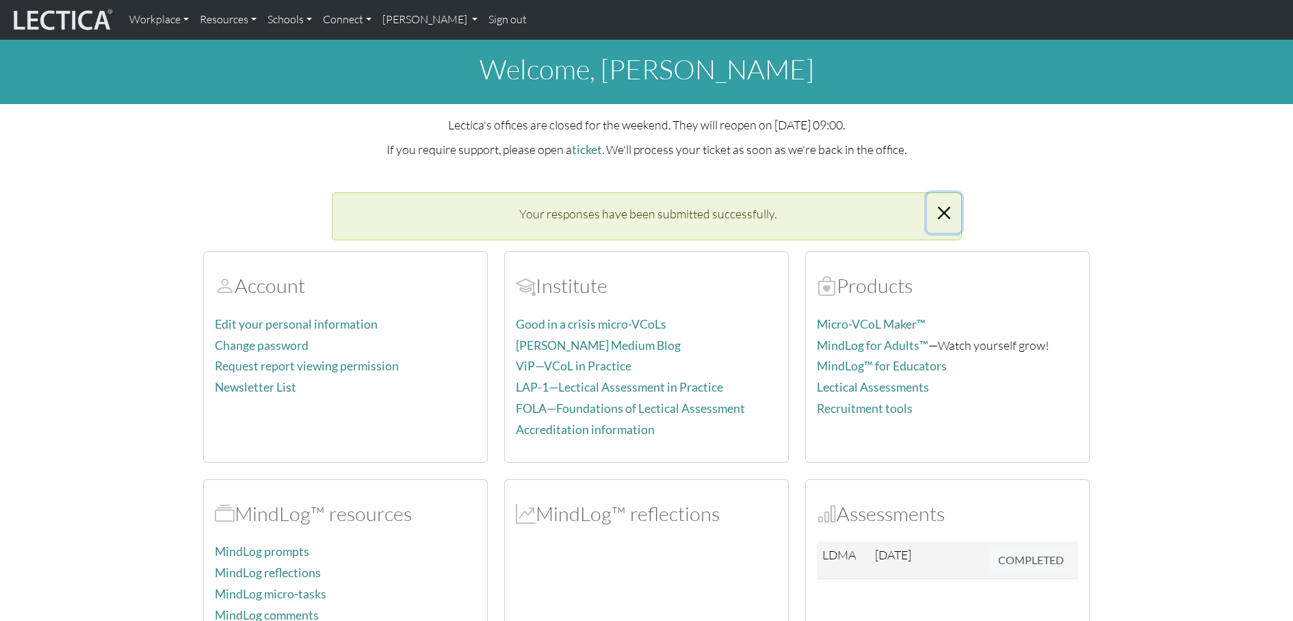
click at [950, 216] on button "Close" at bounding box center [944, 213] width 34 height 40
